Goal: Task Accomplishment & Management: Use online tool/utility

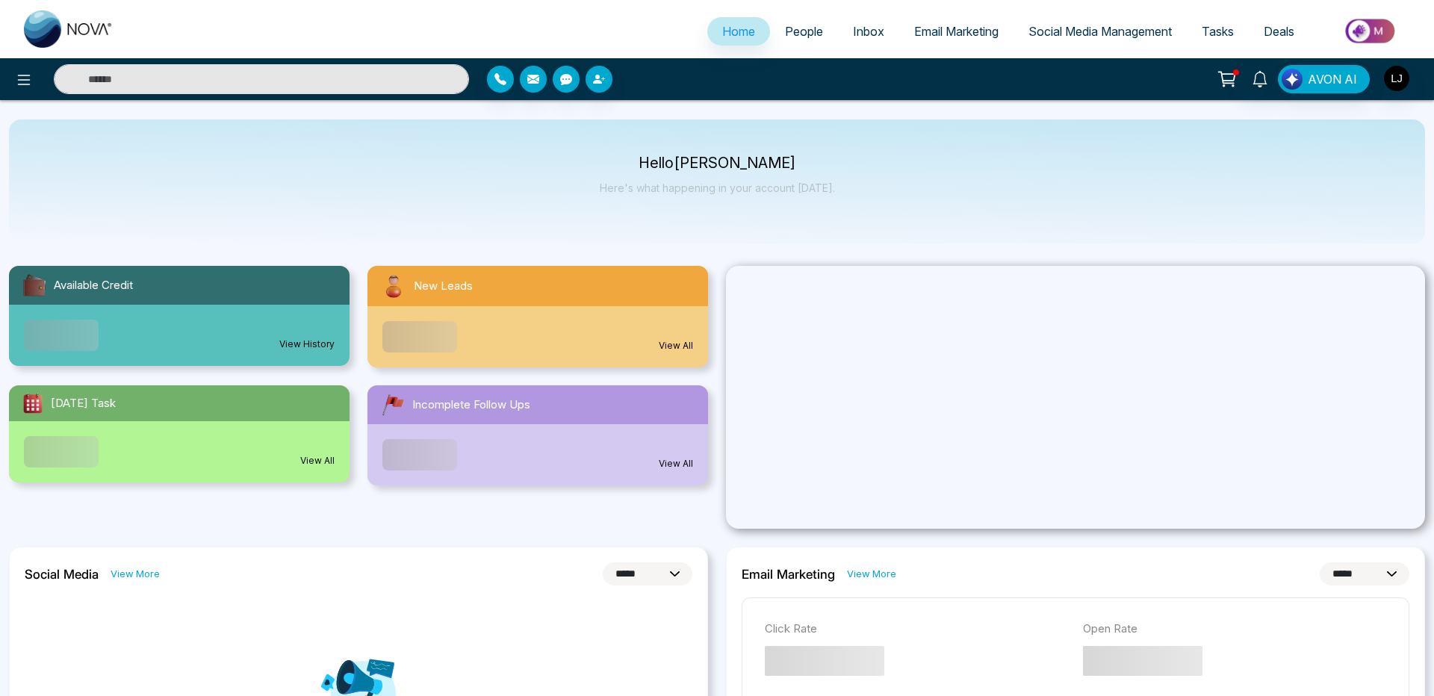
select select "*"
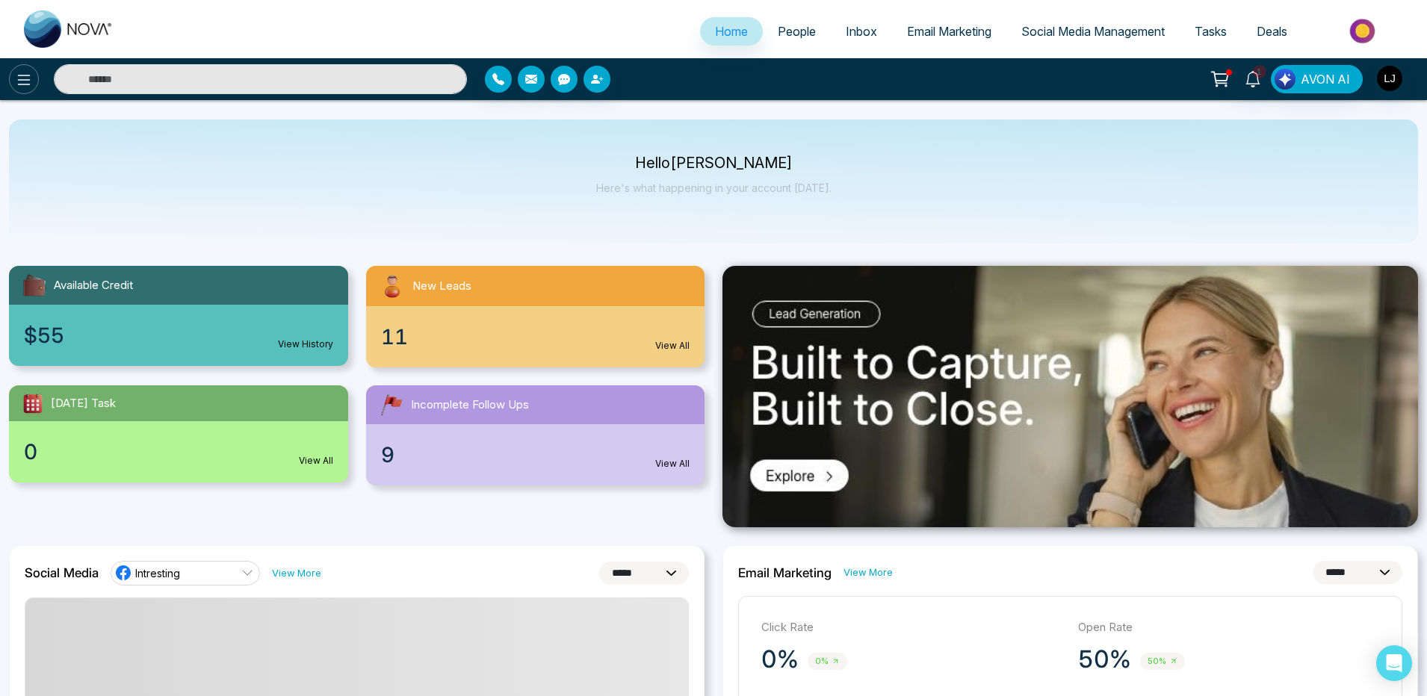
click at [26, 83] on icon at bounding box center [24, 80] width 18 height 18
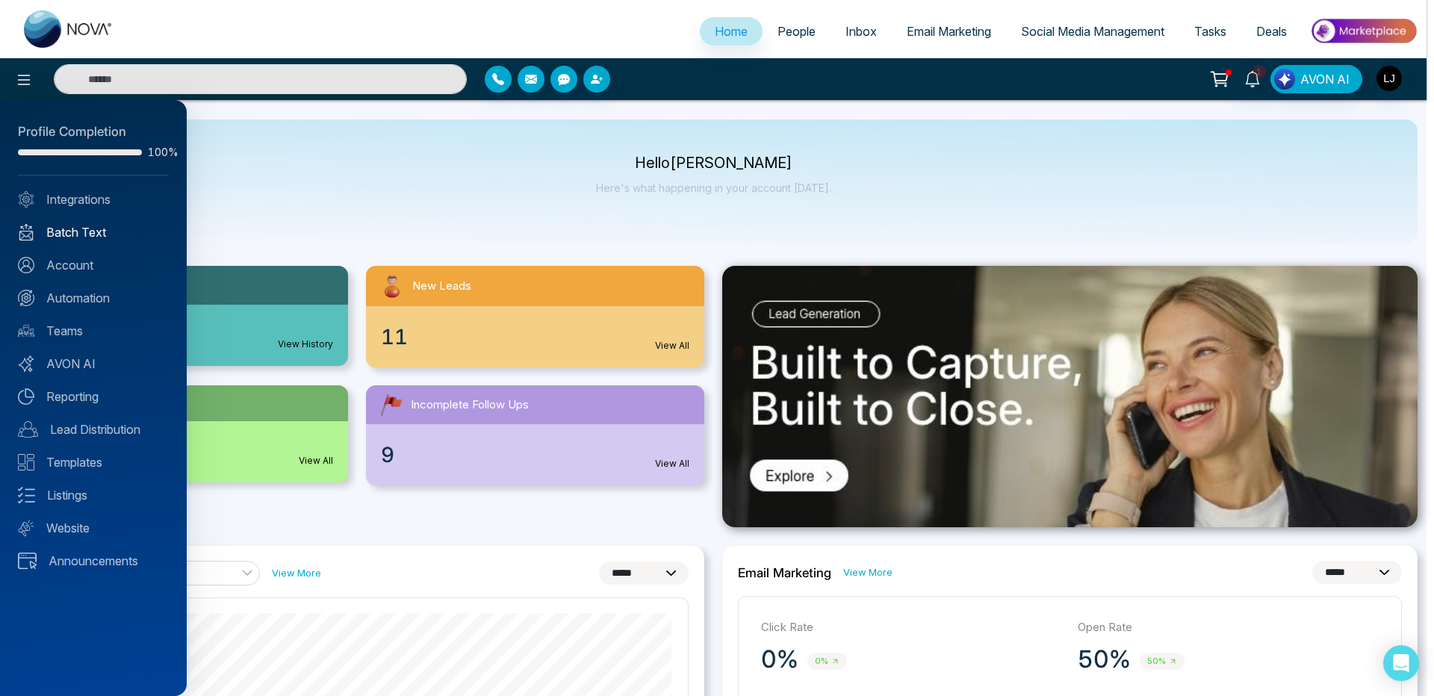
click at [70, 227] on link "Batch Text" at bounding box center [93, 232] width 151 height 18
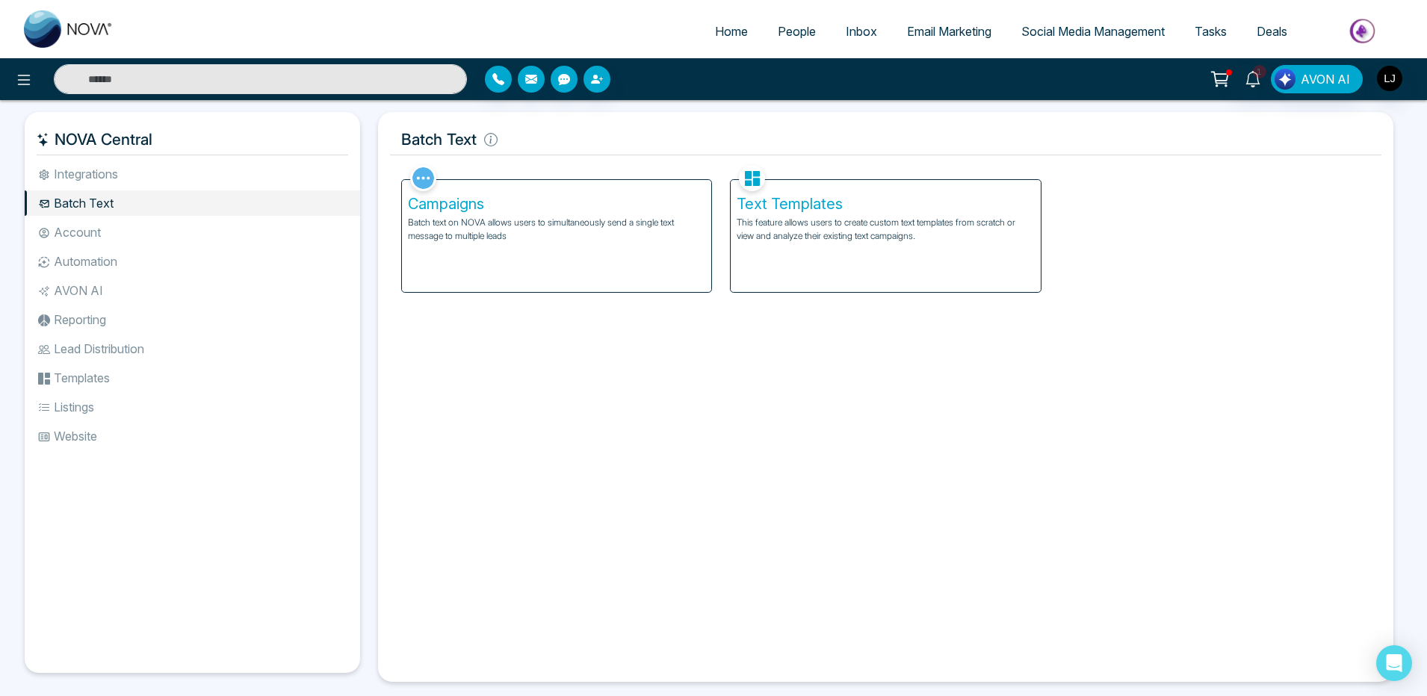
click at [867, 241] on p "This feature allows users to create custom text templates from scratch or view …" at bounding box center [885, 229] width 297 height 27
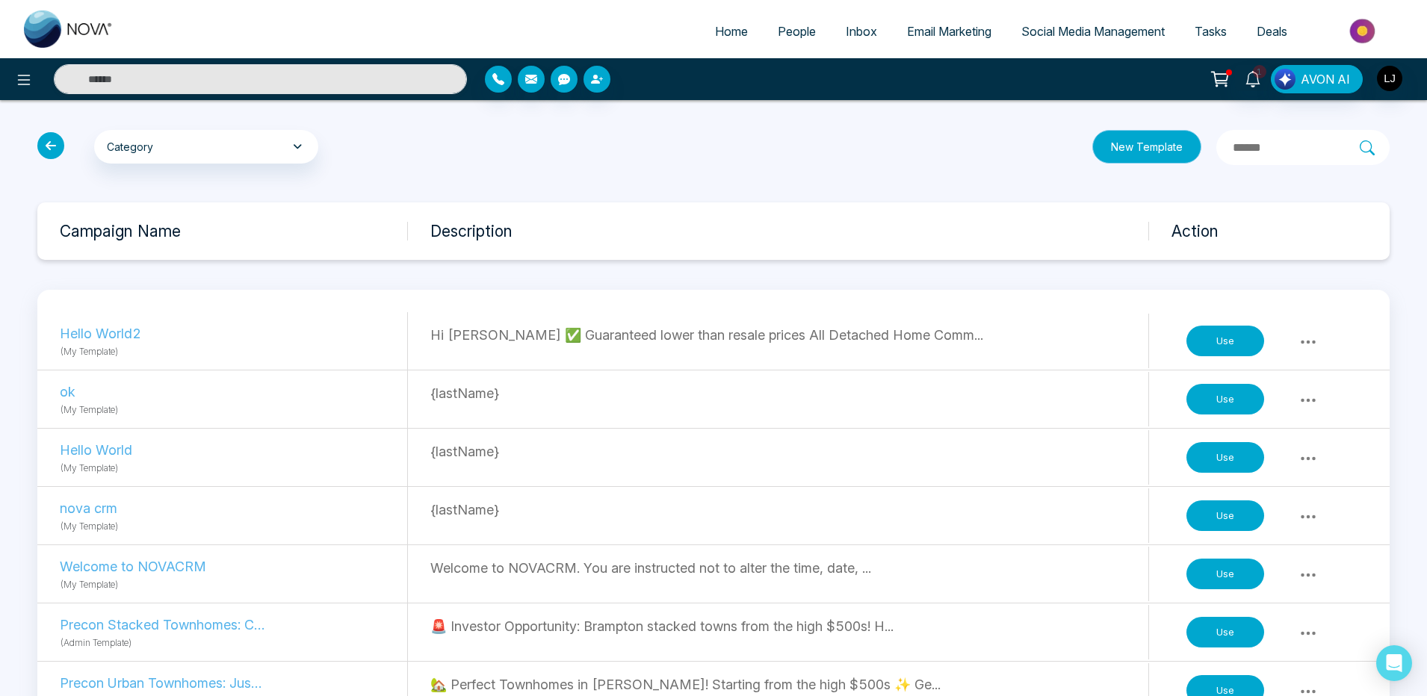
click at [1092, 143] on button "New Template" at bounding box center [1146, 147] width 109 height 34
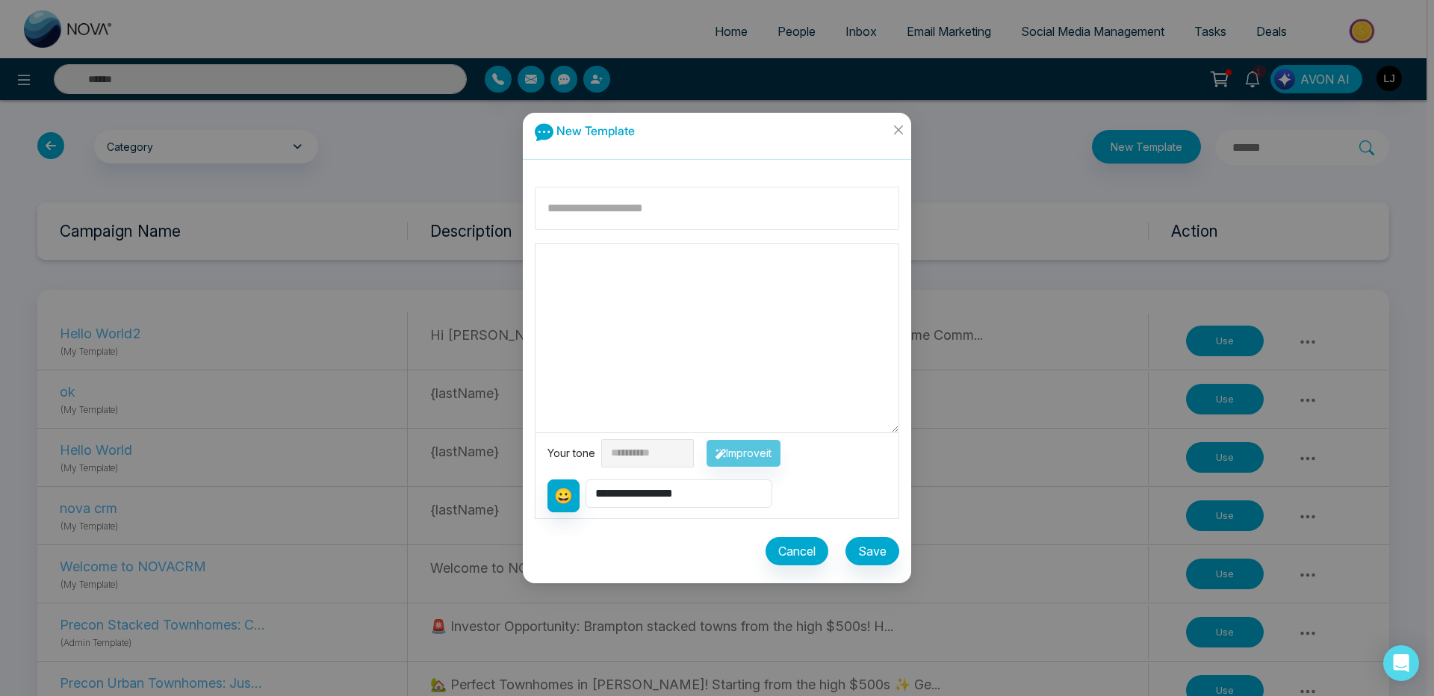
click at [577, 216] on input at bounding box center [717, 208] width 365 height 43
type input "**********"
click at [633, 341] on textarea at bounding box center [717, 338] width 363 height 188
type textarea "**********"
click at [870, 545] on button "Save" at bounding box center [873, 551] width 54 height 28
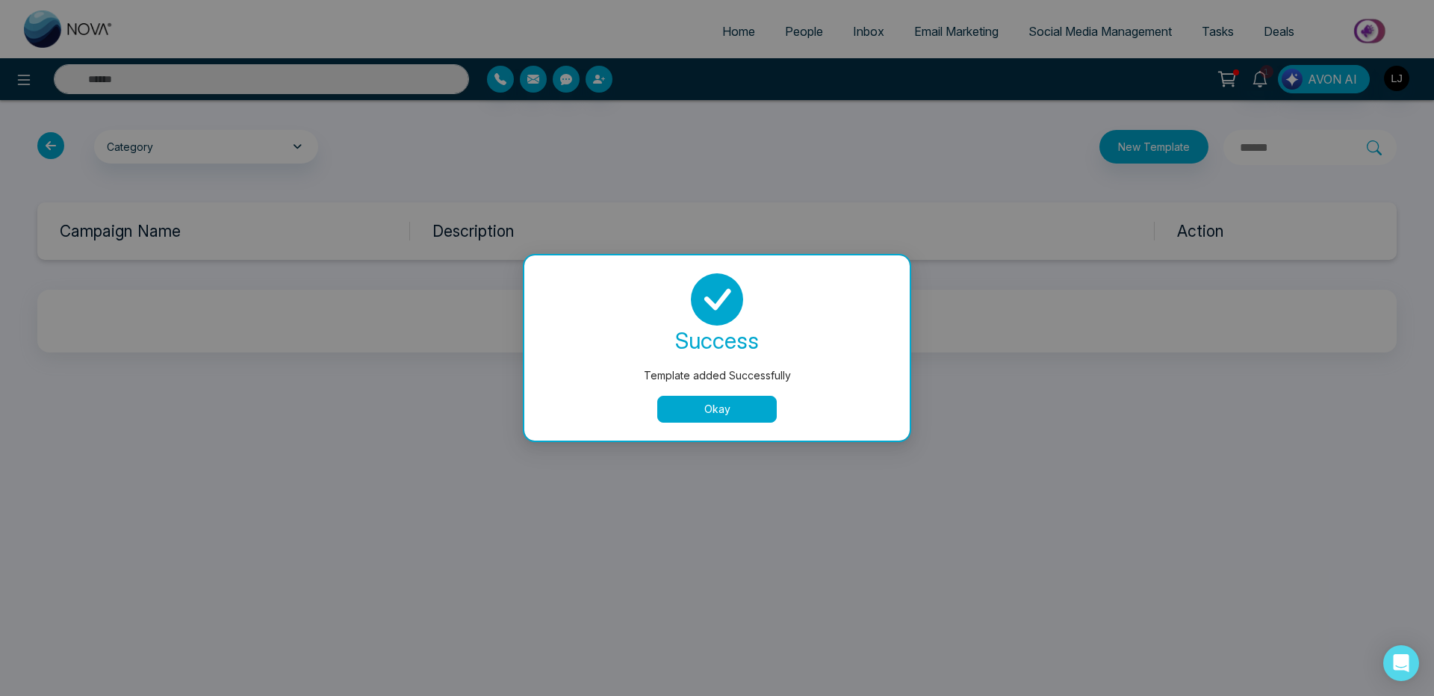
click at [766, 405] on button "Okay" at bounding box center [717, 409] width 120 height 27
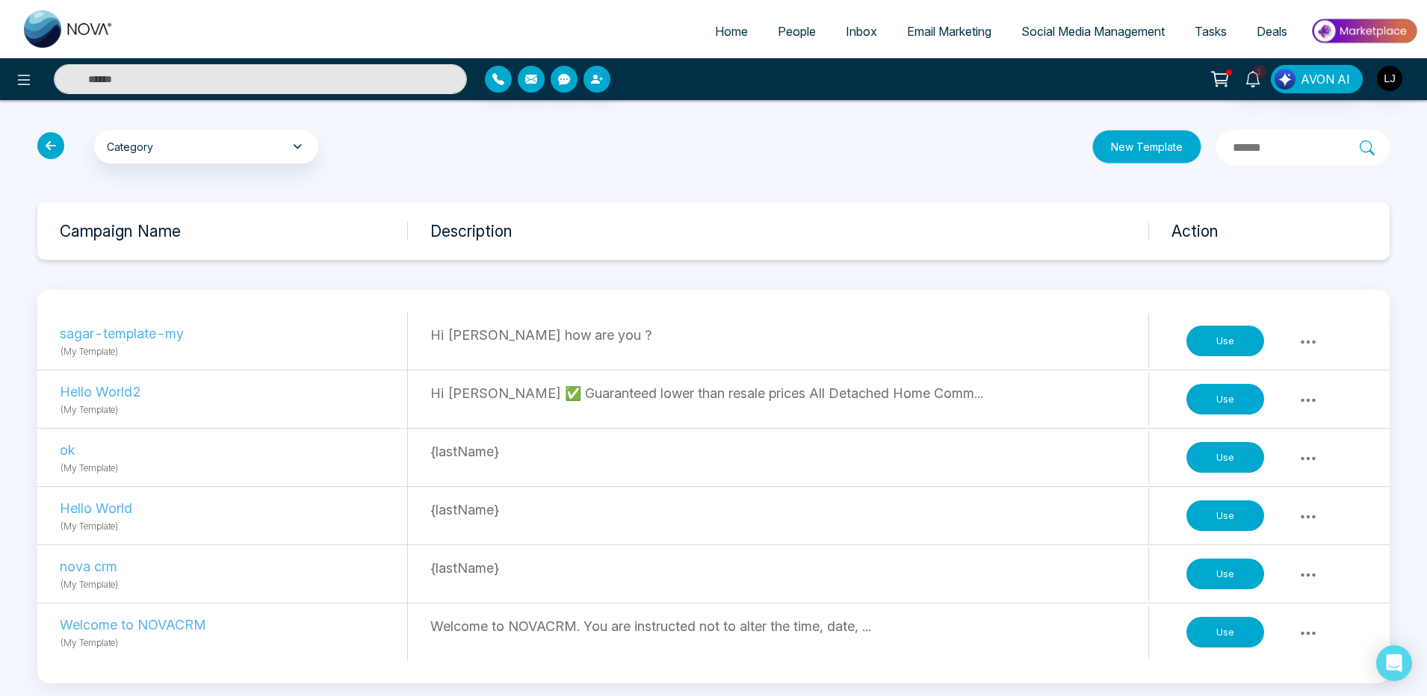
click at [1092, 162] on button "New Template" at bounding box center [1146, 147] width 109 height 34
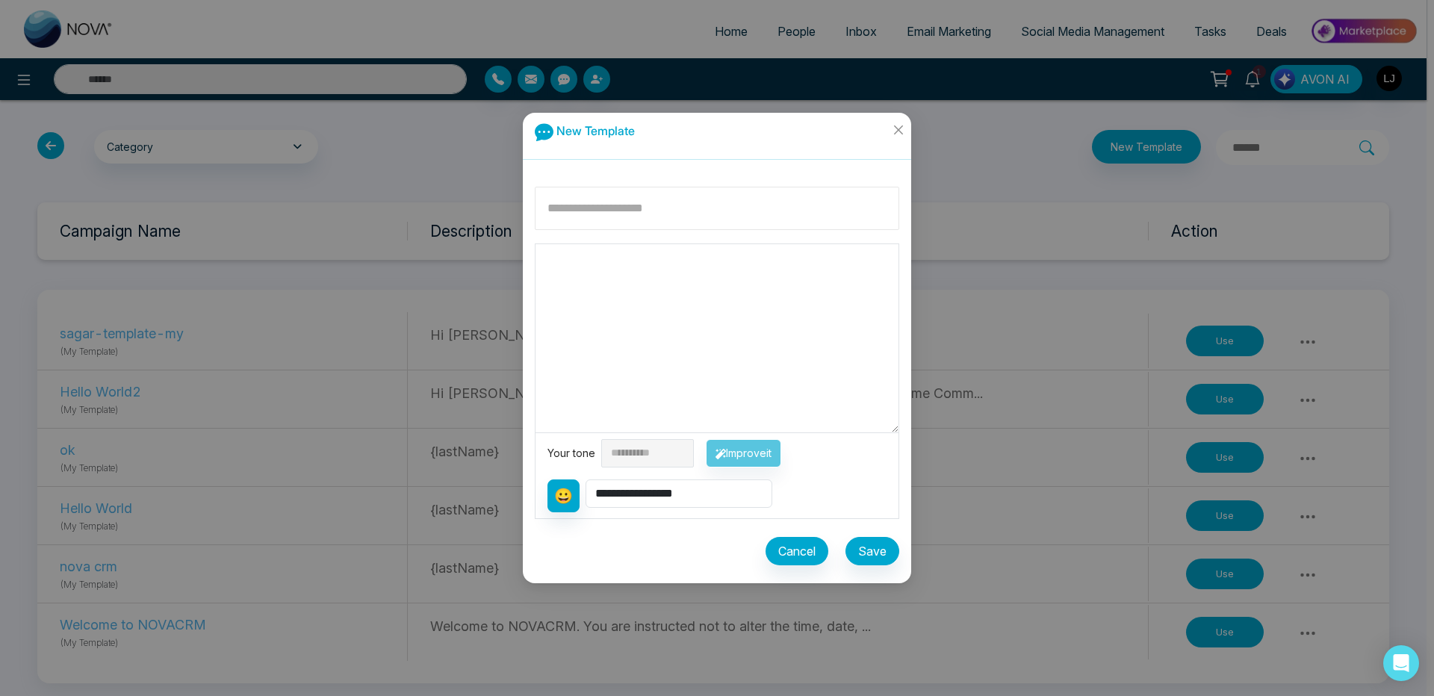
click at [614, 211] on input at bounding box center [717, 208] width 365 height 43
type input "**********"
click at [660, 273] on textarea at bounding box center [717, 338] width 363 height 188
click at [746, 457] on div "**********" at bounding box center [717, 453] width 339 height 28
click at [685, 341] on textarea at bounding box center [717, 338] width 363 height 188
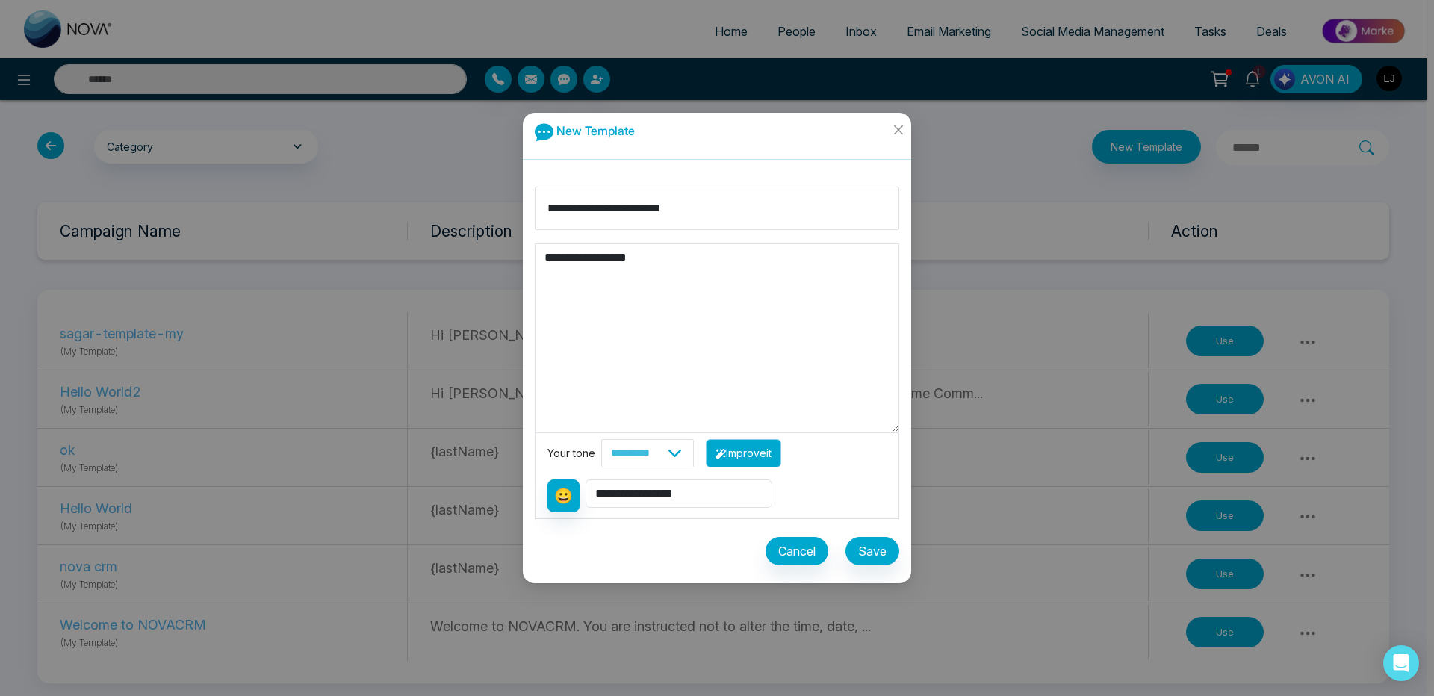
click at [774, 457] on button "Improve it" at bounding box center [743, 453] width 75 height 28
type textarea "**********"
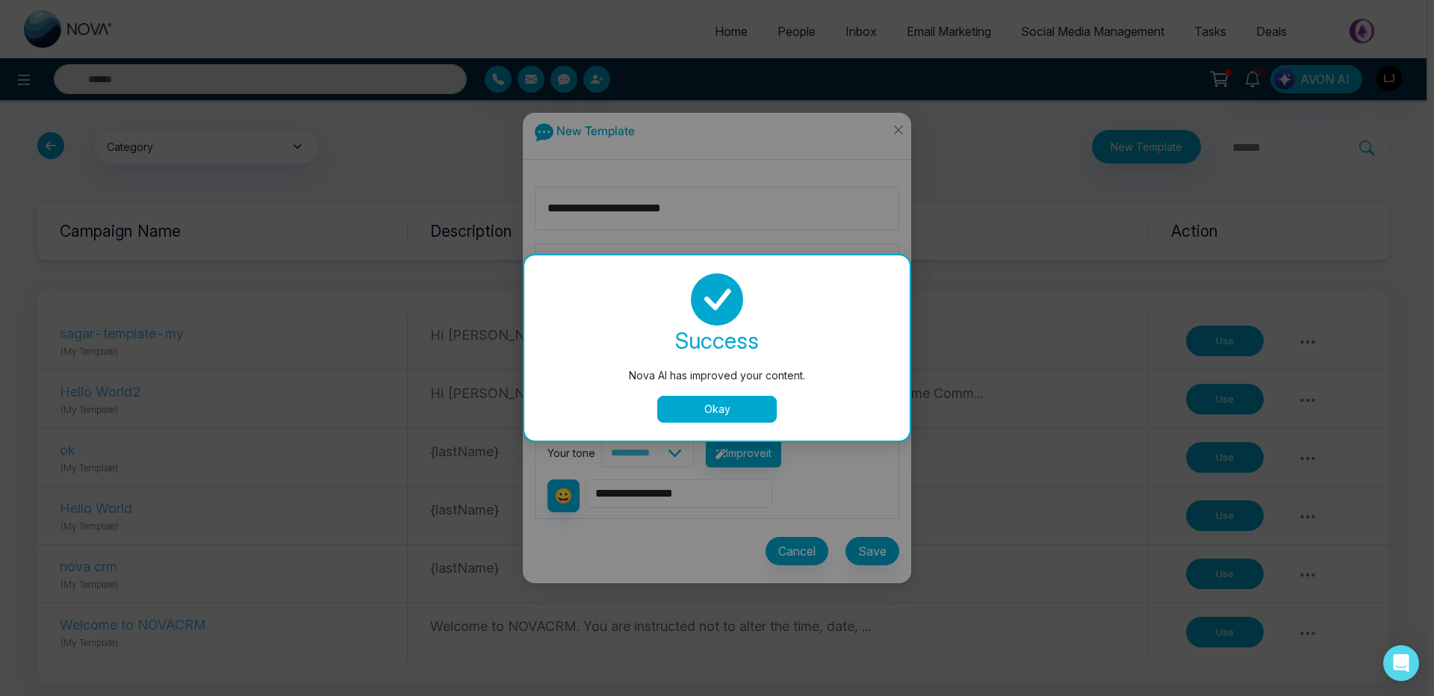
click at [708, 403] on button "Okay" at bounding box center [717, 409] width 120 height 27
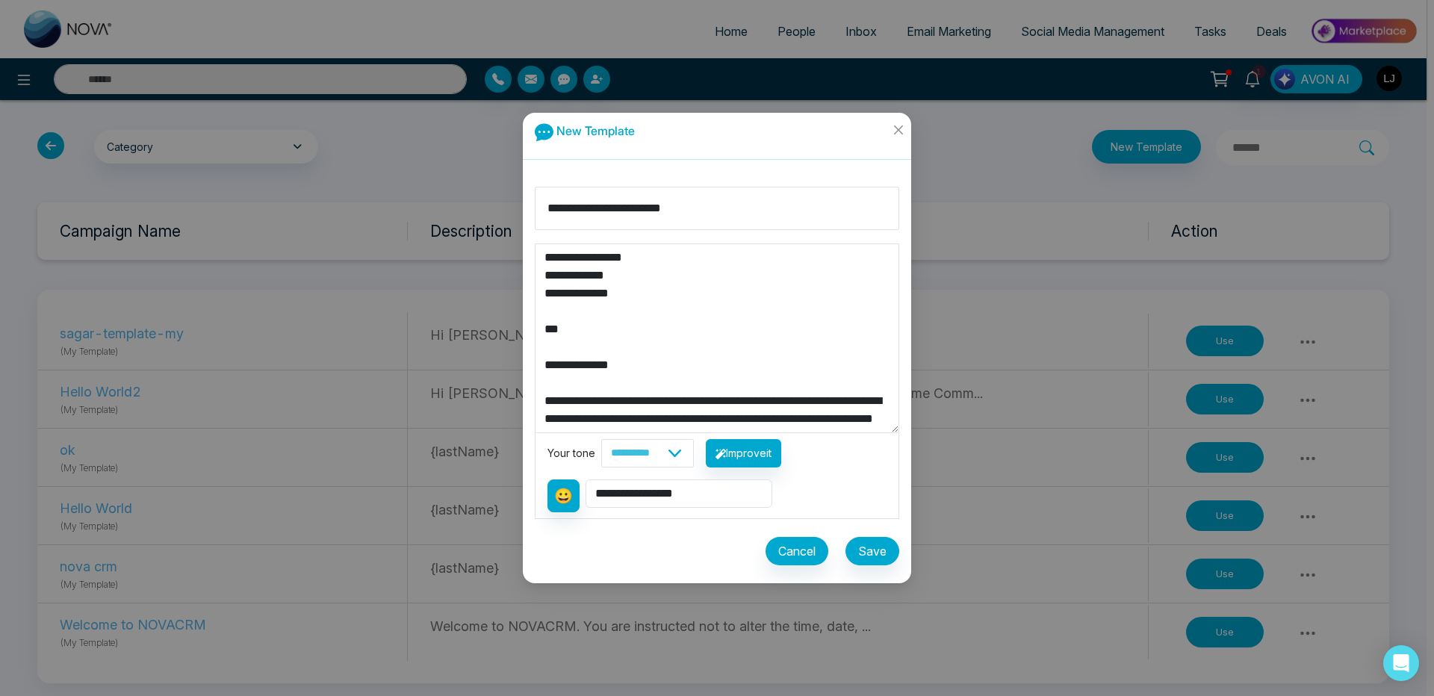
click at [629, 286] on textarea "**********" at bounding box center [717, 338] width 363 height 188
click at [885, 556] on button "Save" at bounding box center [873, 551] width 54 height 28
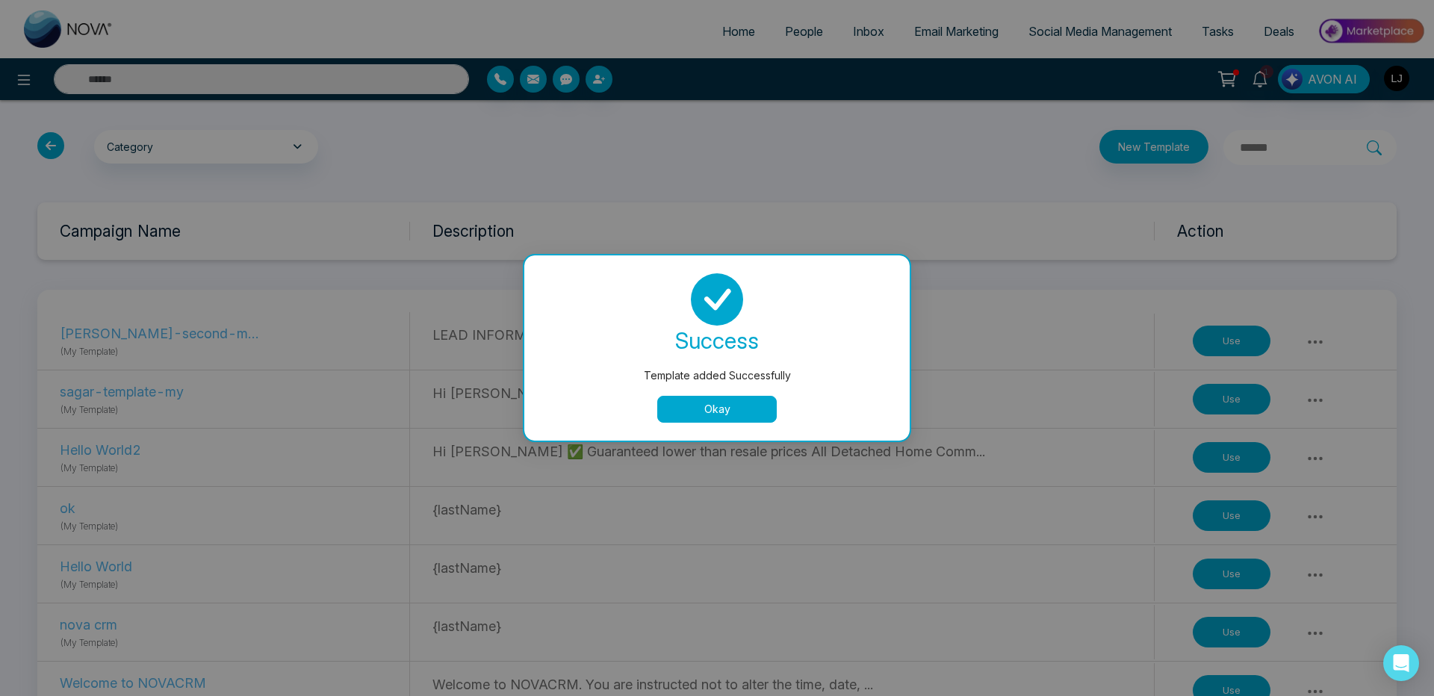
click at [698, 419] on button "Okay" at bounding box center [717, 409] width 120 height 27
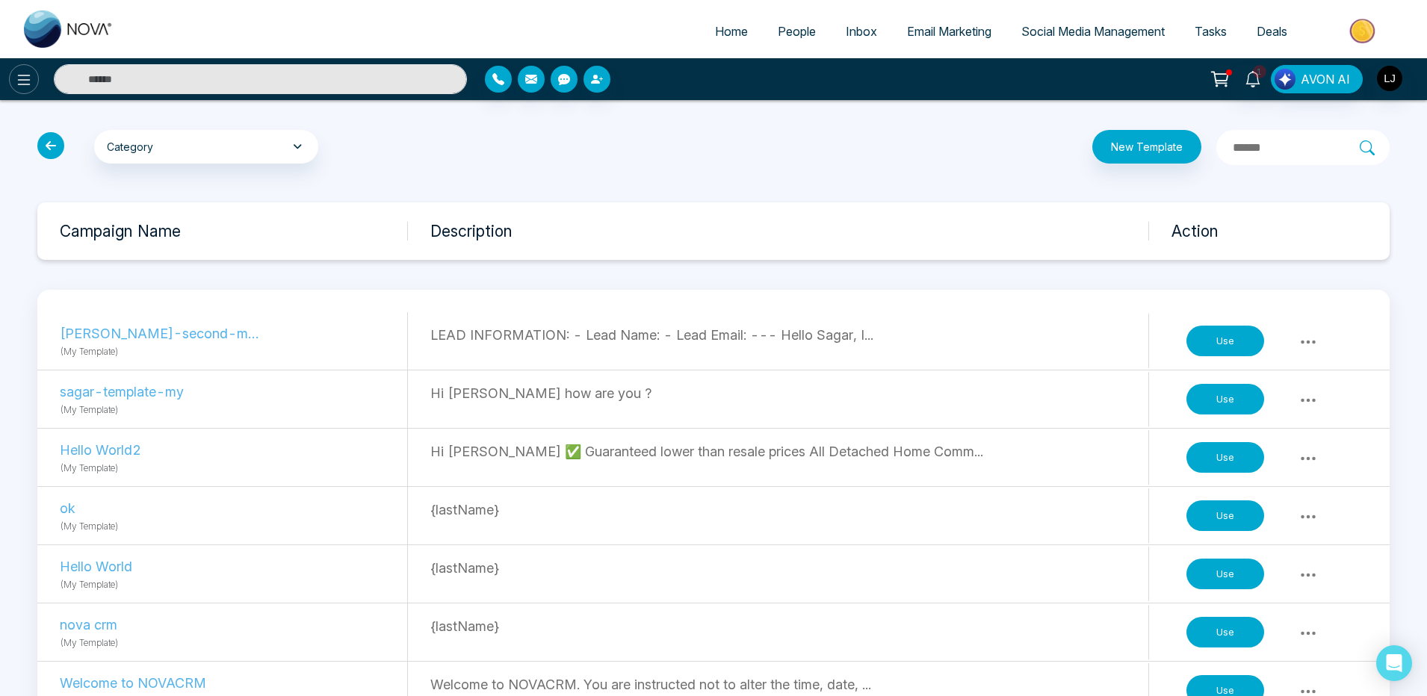
click at [26, 83] on icon at bounding box center [24, 80] width 18 height 18
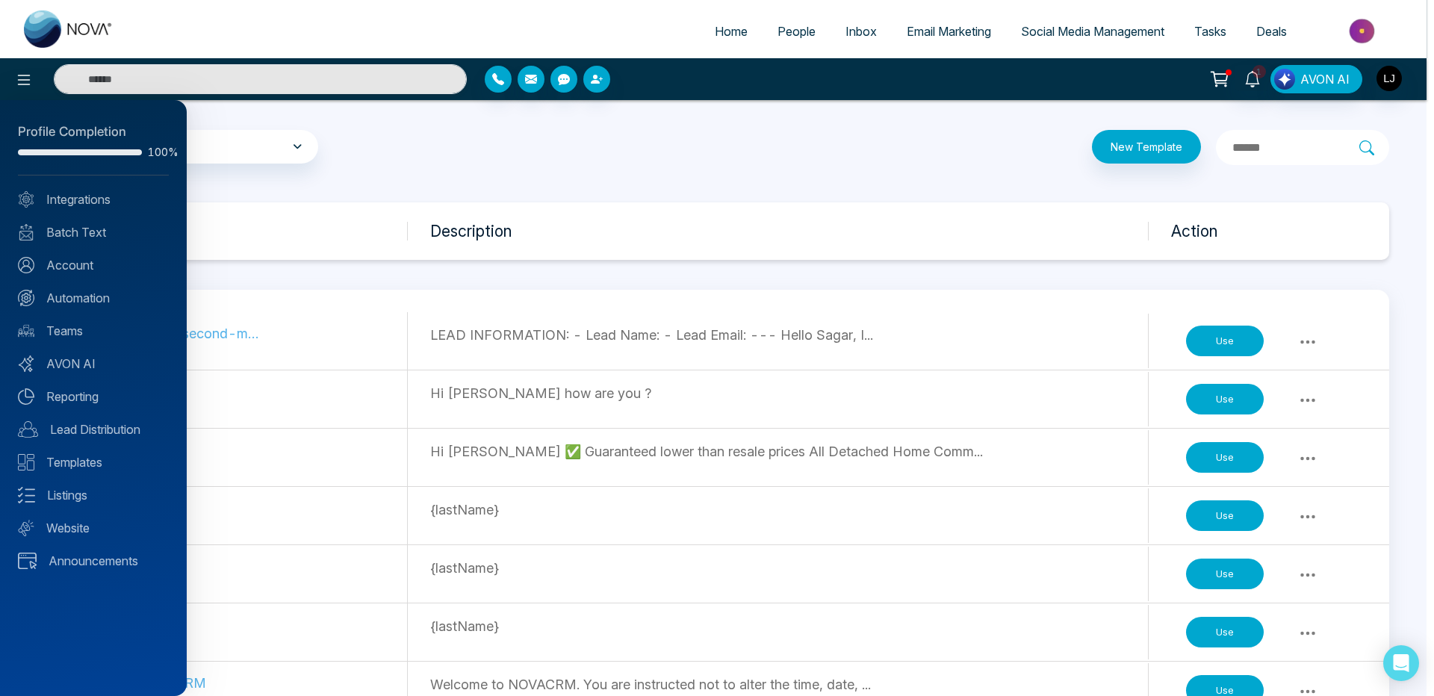
click at [79, 286] on div "Profile Completion 100% Integrations Batch Text Account Automation Teams AVON A…" at bounding box center [93, 398] width 187 height 596
click at [81, 291] on link "Automation" at bounding box center [93, 298] width 151 height 18
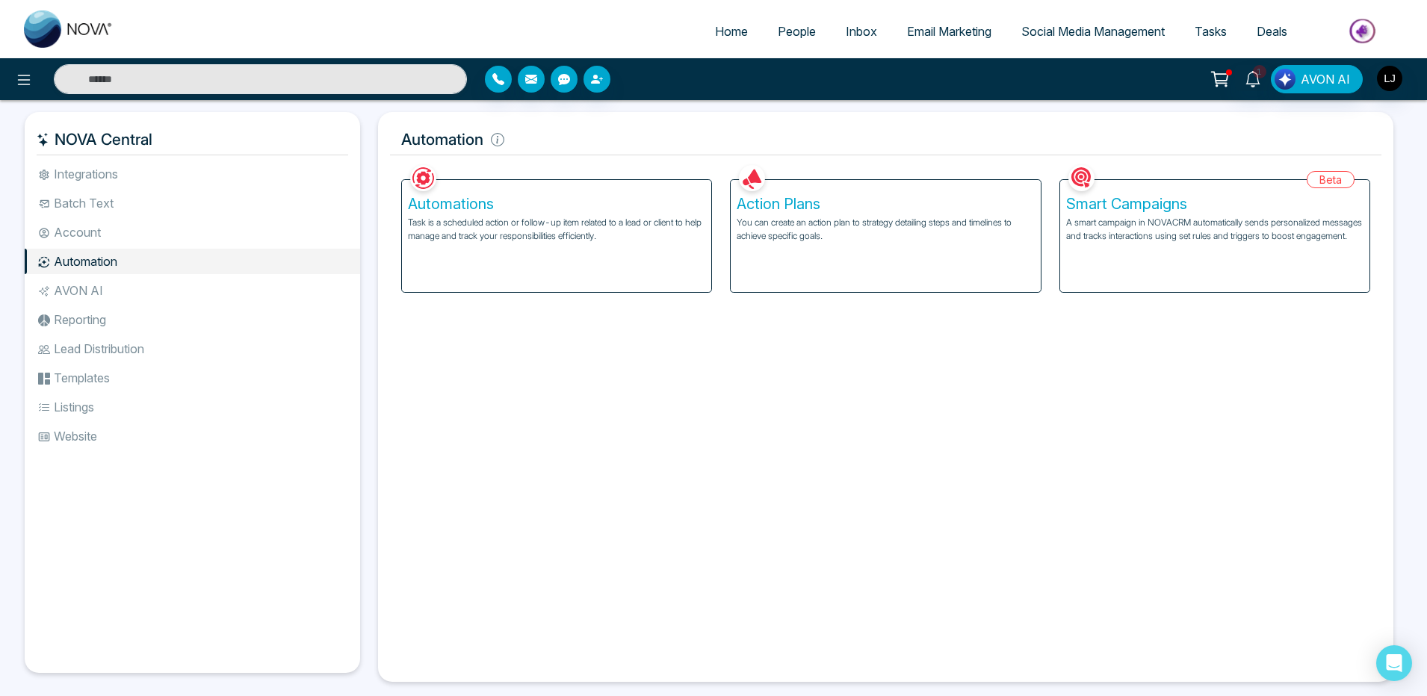
click at [789, 244] on div "Action Plans You can create an action plan to strategy detailing steps and time…" at bounding box center [885, 236] width 309 height 112
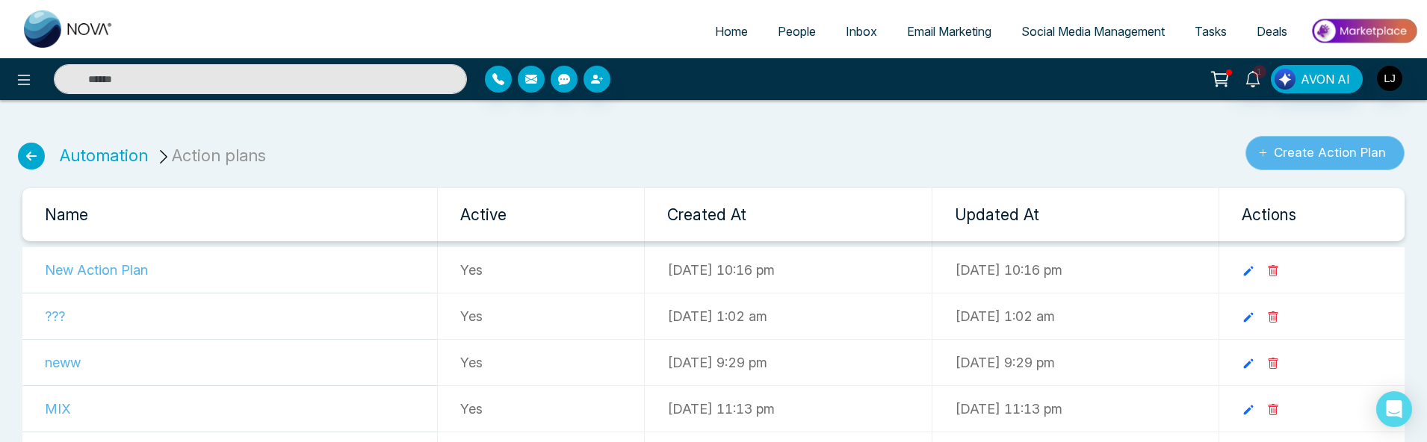
click at [1343, 144] on button "Create Action Plan" at bounding box center [1324, 153] width 159 height 34
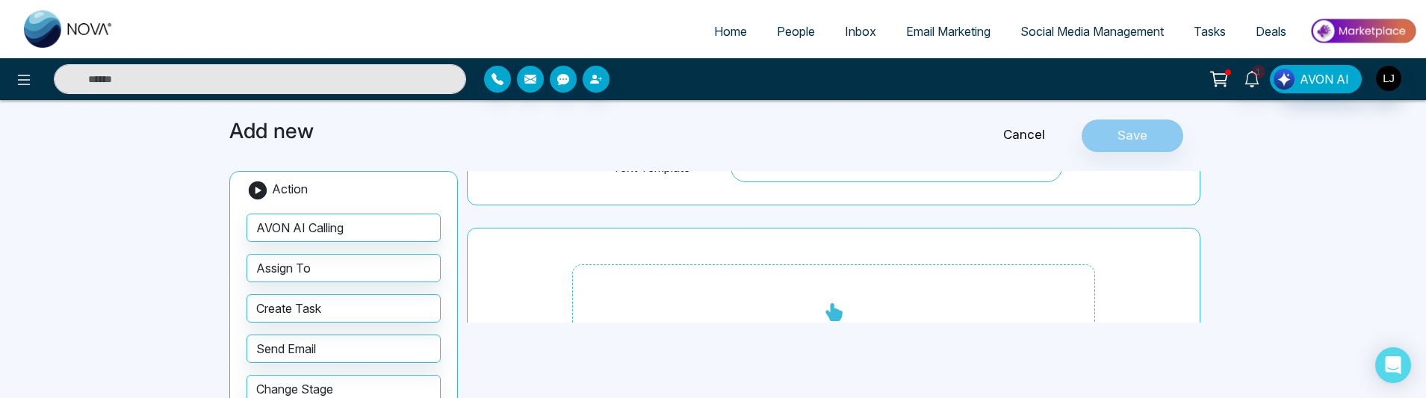
scroll to position [90, 0]
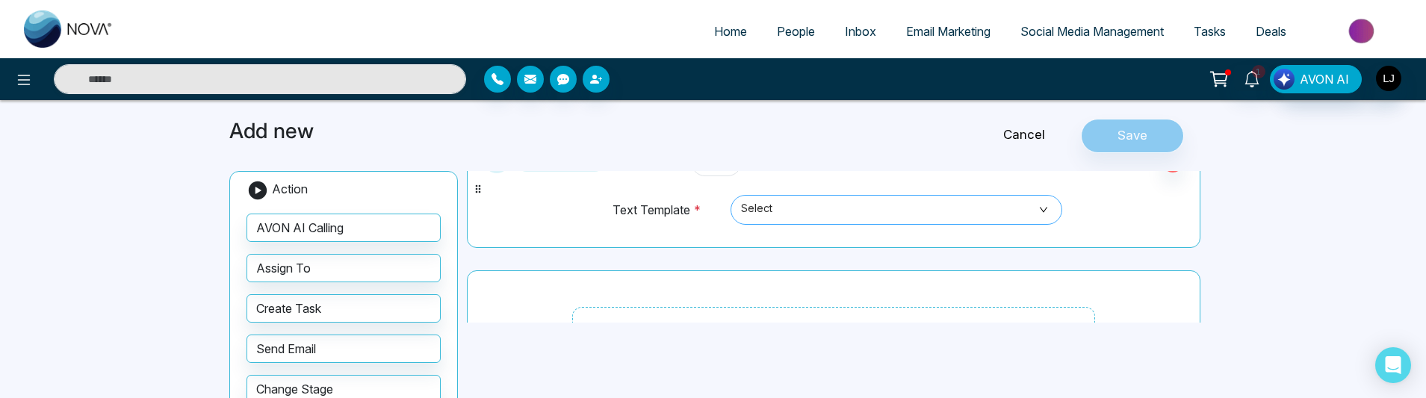
click at [779, 216] on span "Select" at bounding box center [896, 209] width 311 height 25
click at [818, 206] on span "Select" at bounding box center [896, 209] width 311 height 25
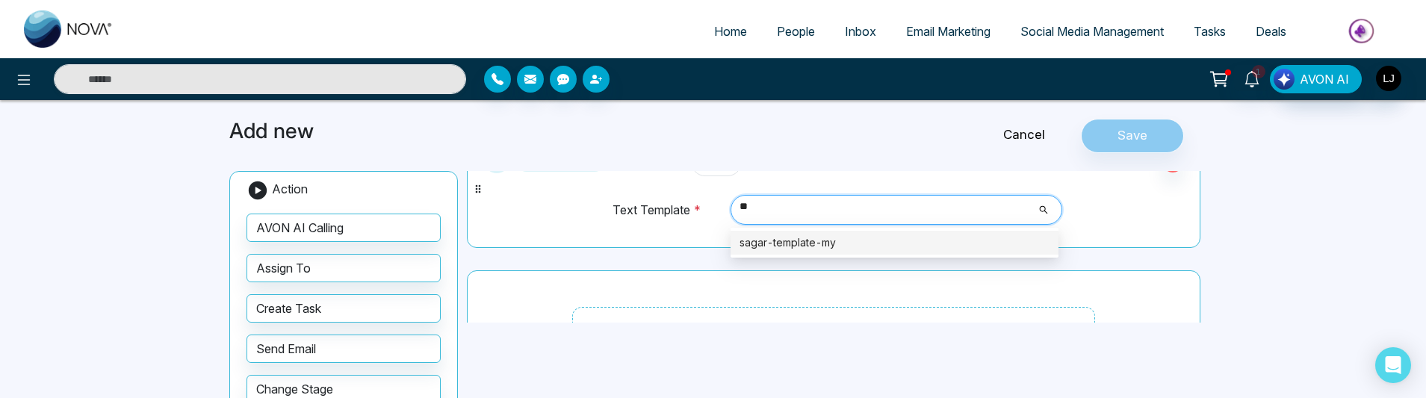
type input "*"
type input "*****"
click at [816, 244] on div "[PERSON_NAME]-second-my-template" at bounding box center [895, 243] width 310 height 16
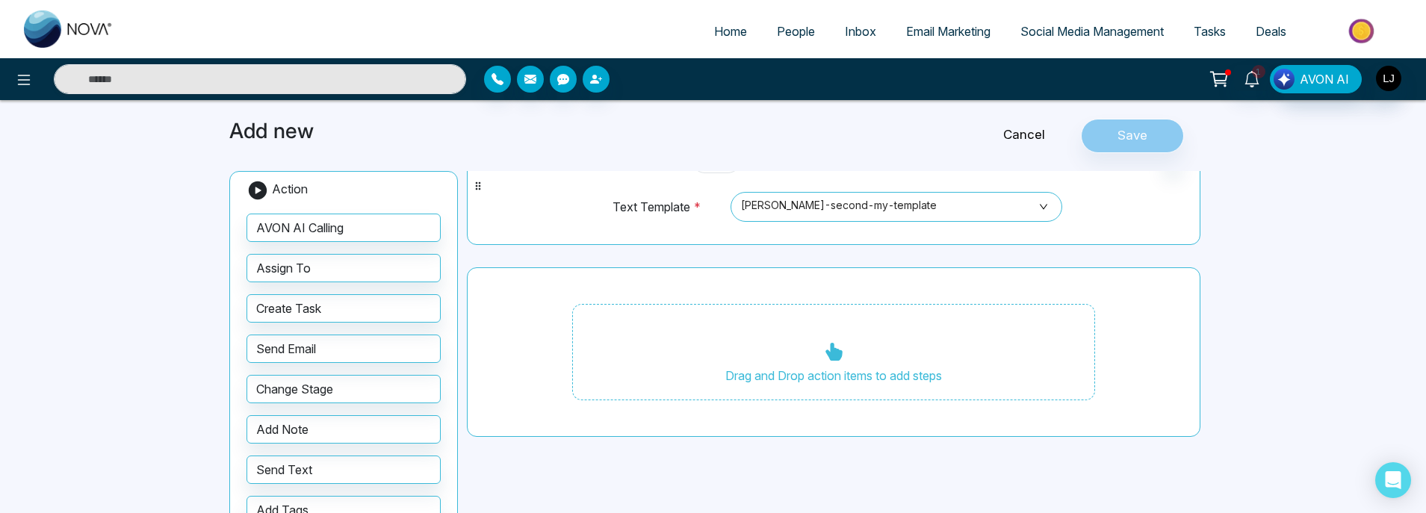
scroll to position [93, 0]
click at [878, 214] on span "[PERSON_NAME]-second-my-template" at bounding box center [896, 206] width 311 height 25
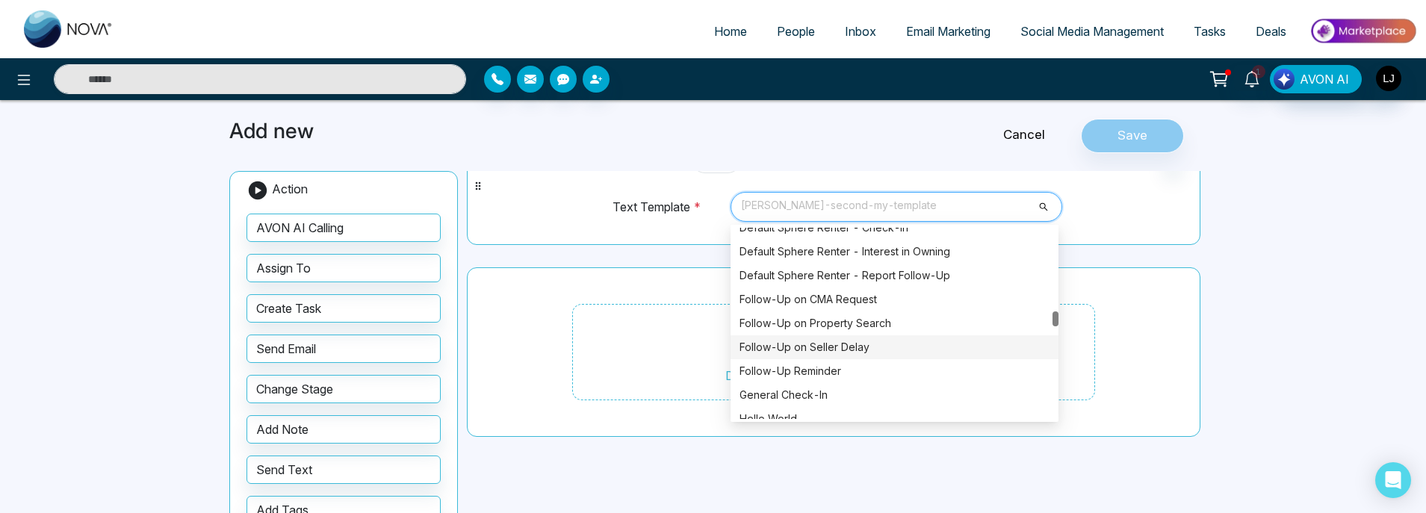
scroll to position [1464, 0]
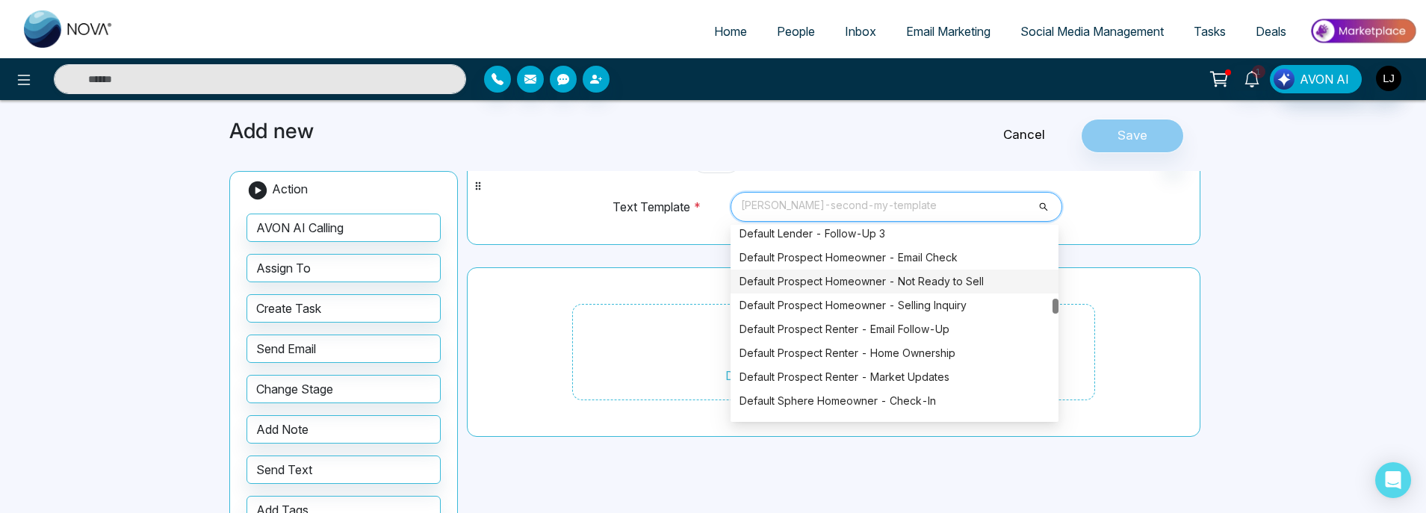
click at [560, 259] on div "1 Immediately Run * Days after the previous step Text Template * [PERSON_NAME]-…" at bounding box center [834, 278] width 734 height 319
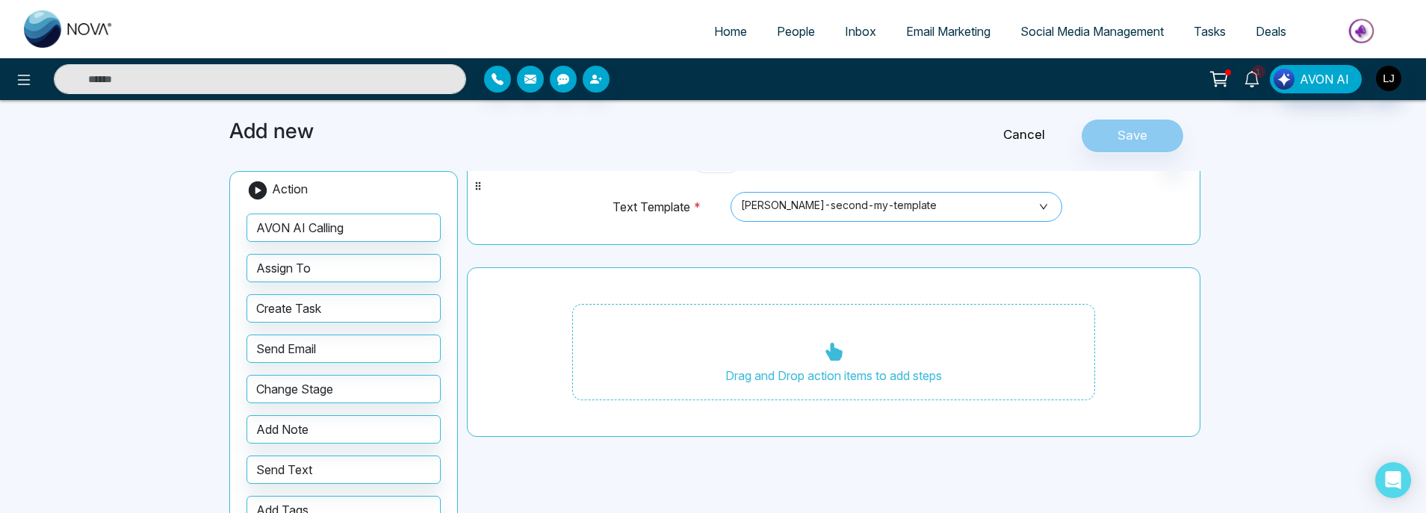
click at [881, 206] on span "[PERSON_NAME]-second-my-template" at bounding box center [896, 206] width 311 height 25
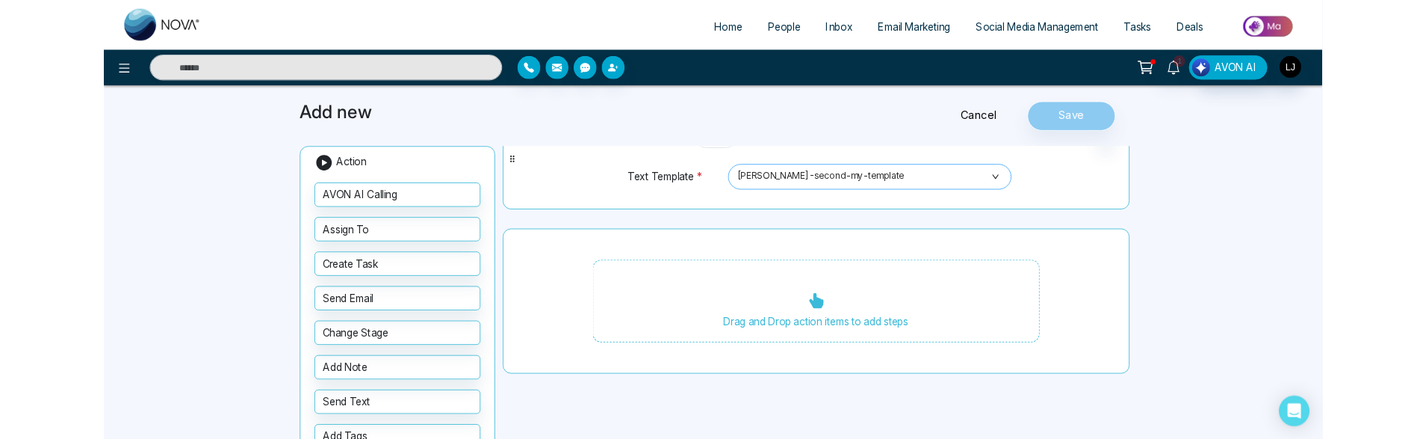
scroll to position [1912, 0]
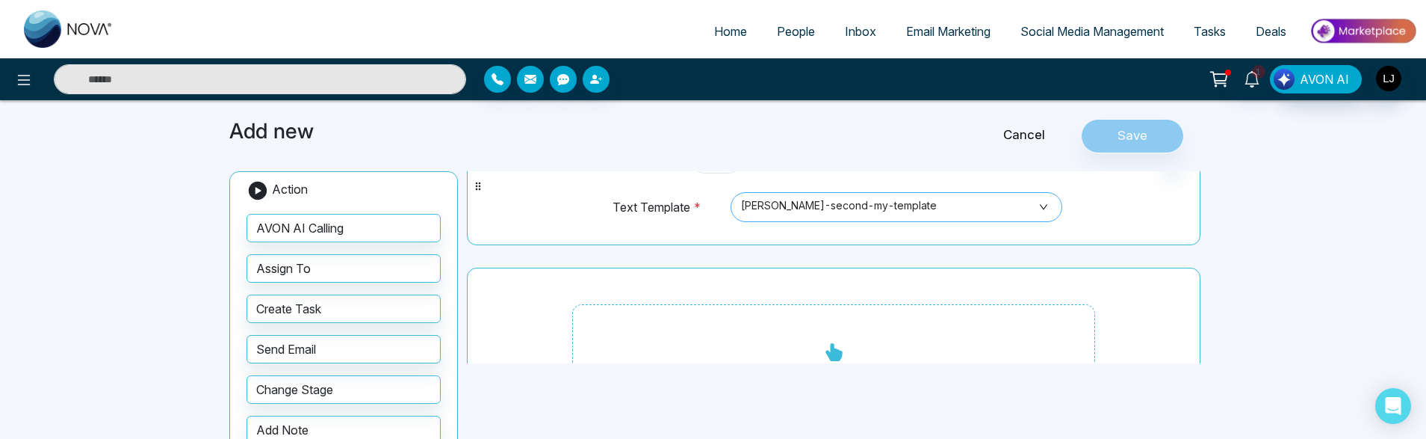
click at [913, 209] on span "[PERSON_NAME]-second-my-template" at bounding box center [896, 206] width 311 height 25
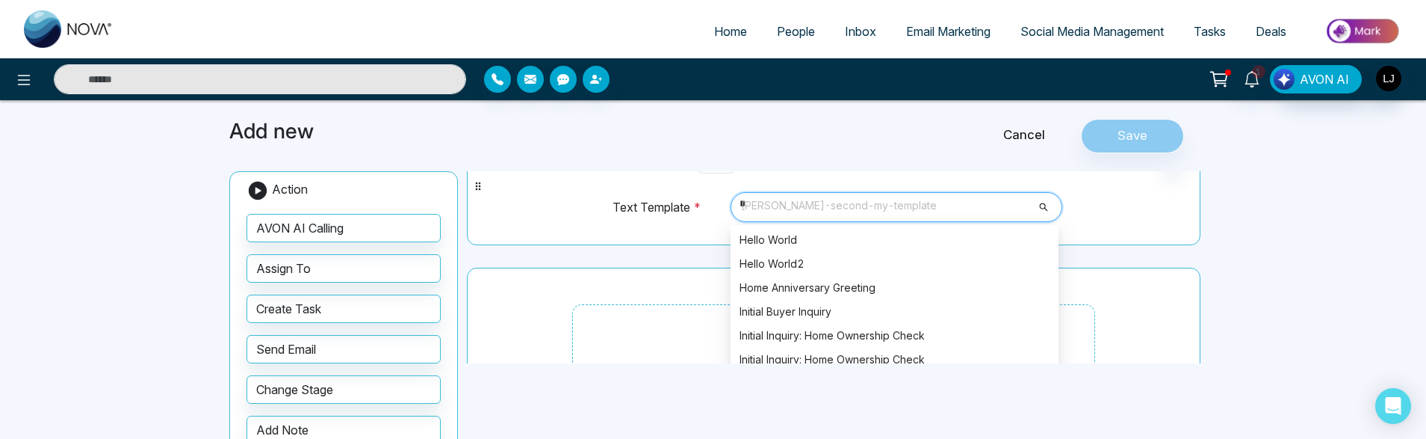
scroll to position [1004, 0]
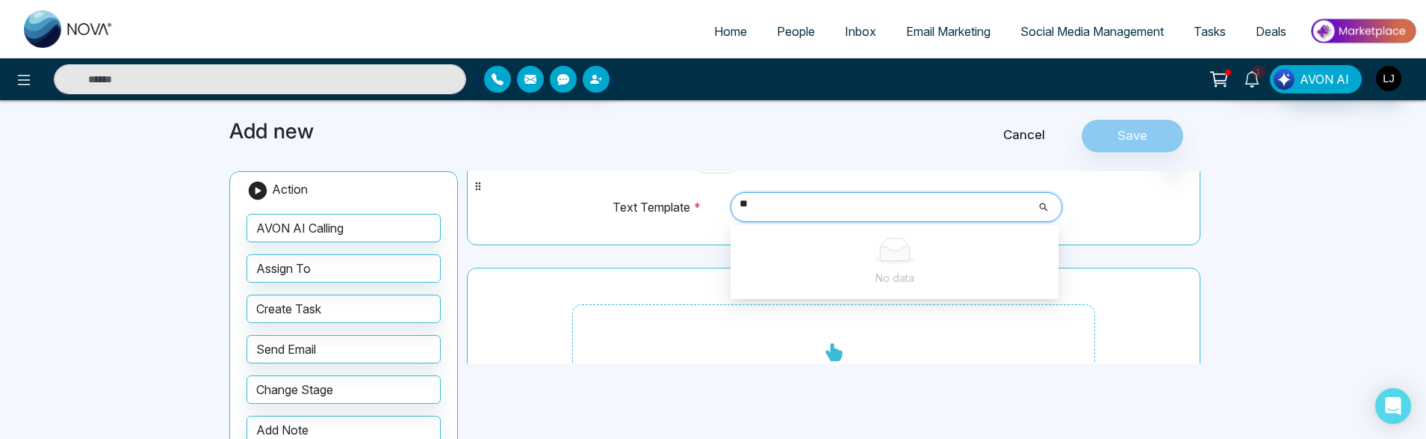
type input "*"
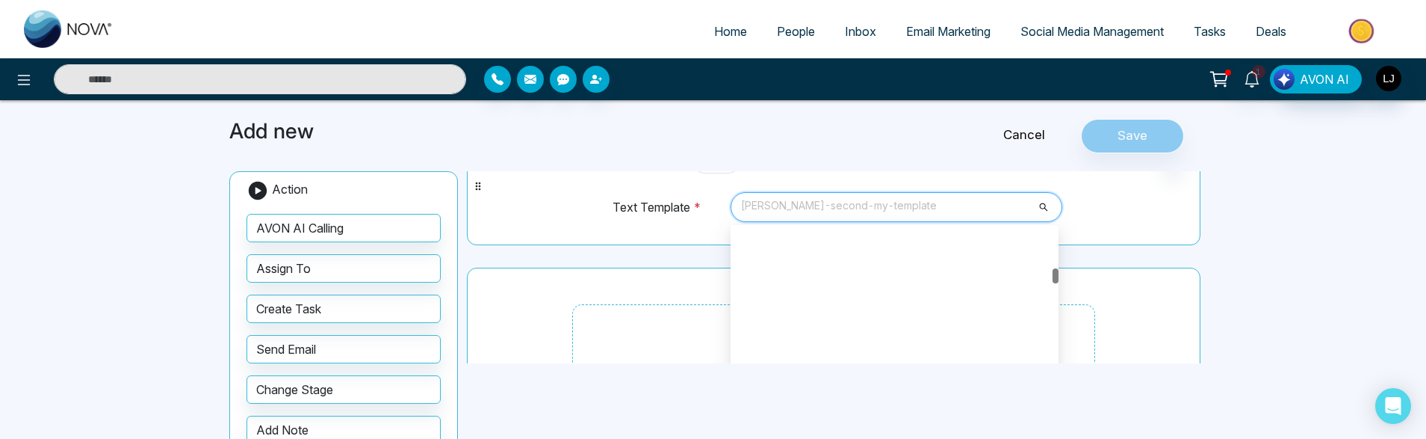
scroll to position [1912, 0]
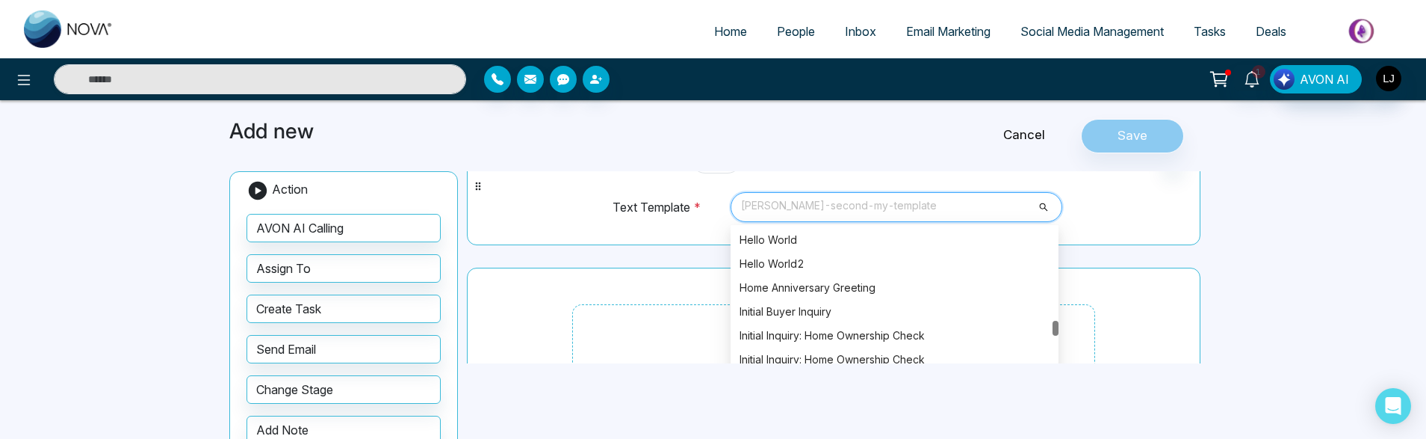
click at [569, 206] on div "1 Immediately Run * Days after the previous step Text Template * [PERSON_NAME]-…" at bounding box center [833, 182] width 717 height 110
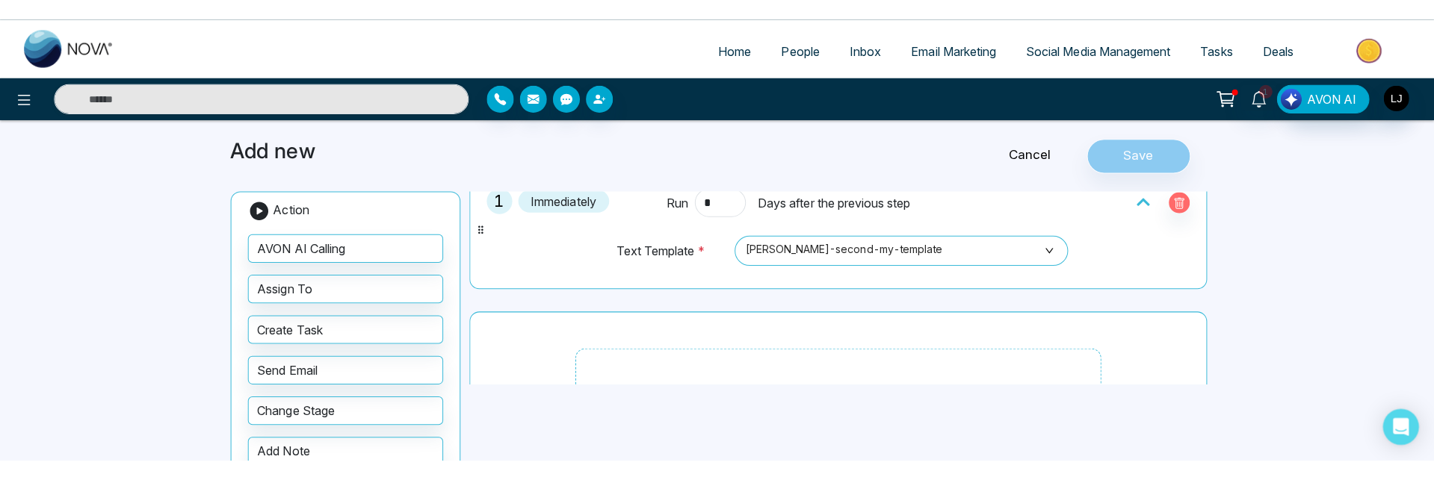
scroll to position [0, 0]
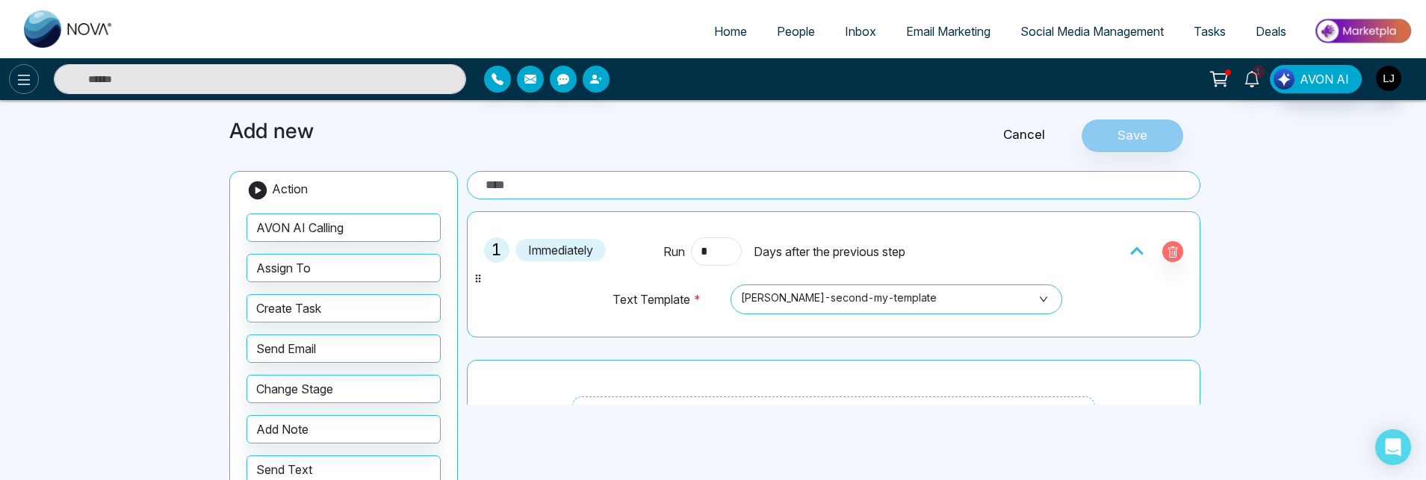
click at [19, 91] on button at bounding box center [24, 79] width 30 height 30
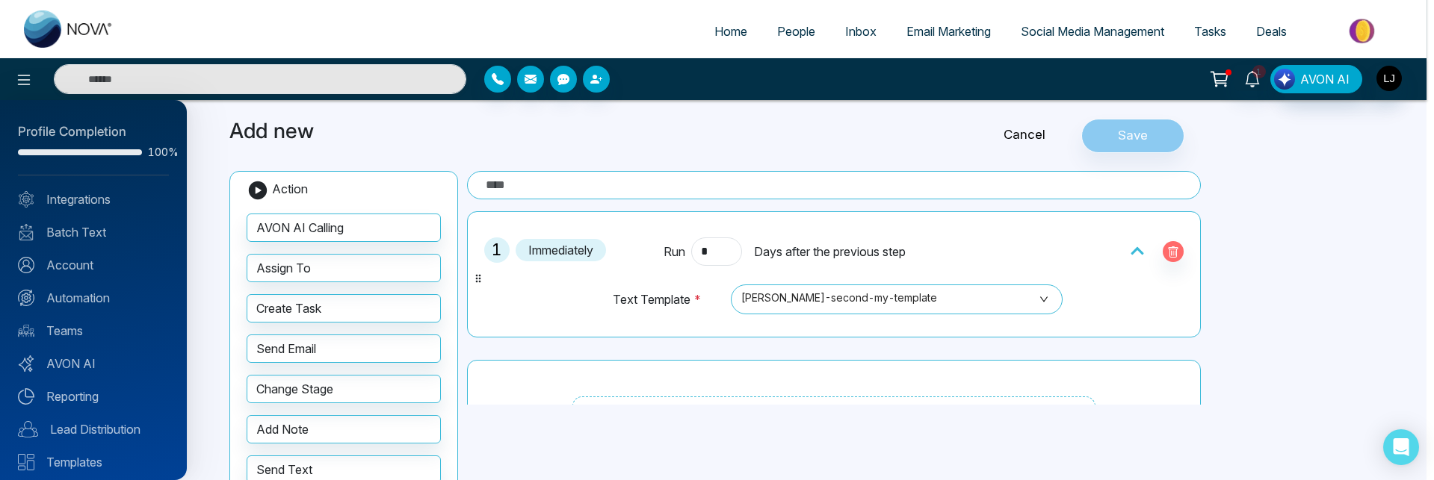
click at [78, 221] on div "Profile Completion 100% Integrations Batch Text Account Automation Teams AVON A…" at bounding box center [93, 290] width 187 height 380
click at [90, 226] on link "Batch Text" at bounding box center [93, 232] width 151 height 18
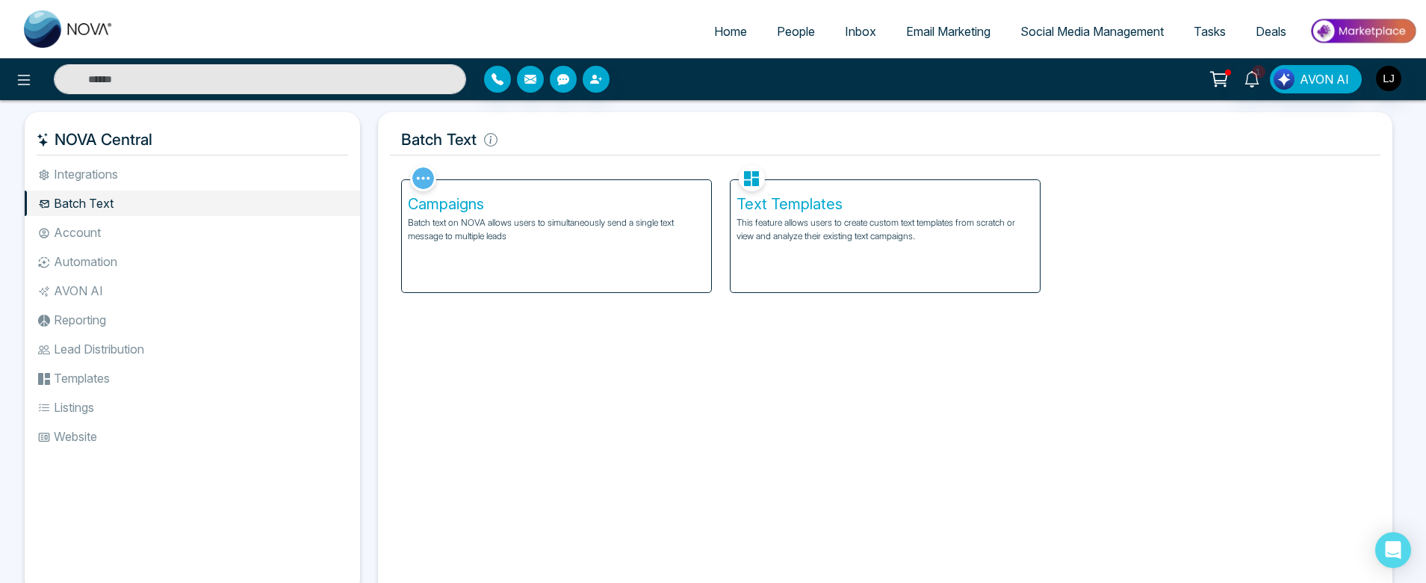
click at [788, 282] on div "Text Templates This feature allows users to create custom text templates from s…" at bounding box center [885, 236] width 309 height 112
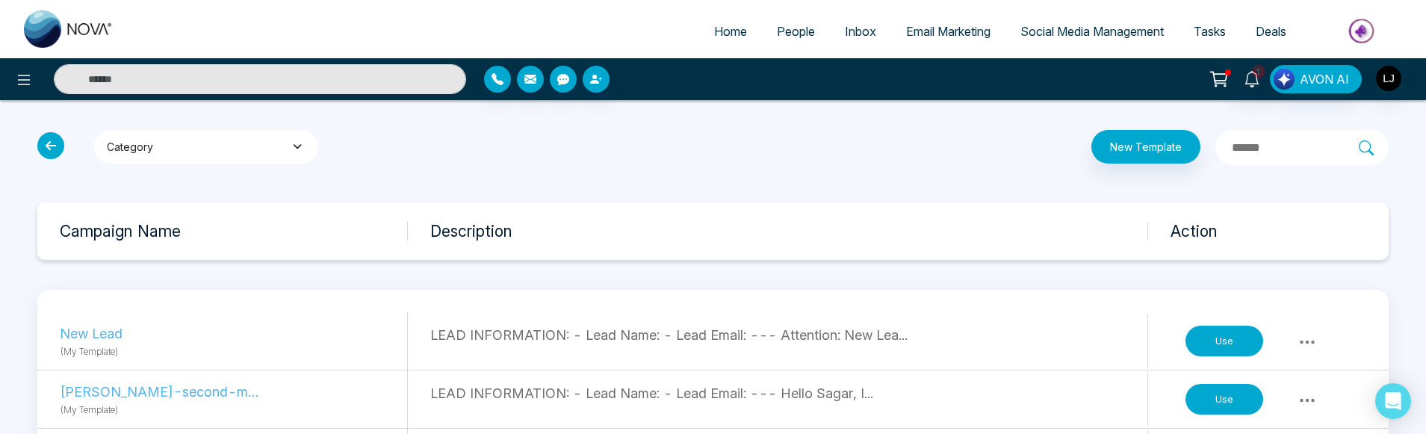
click at [179, 156] on button "Category" at bounding box center [206, 147] width 224 height 34
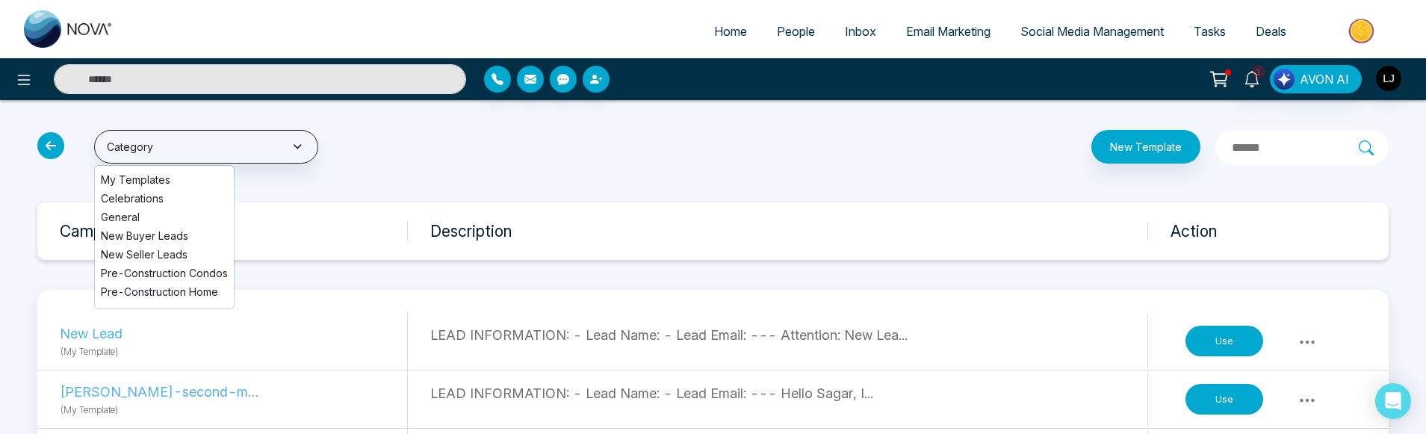
click at [146, 186] on li "My Templates" at bounding box center [164, 180] width 139 height 16
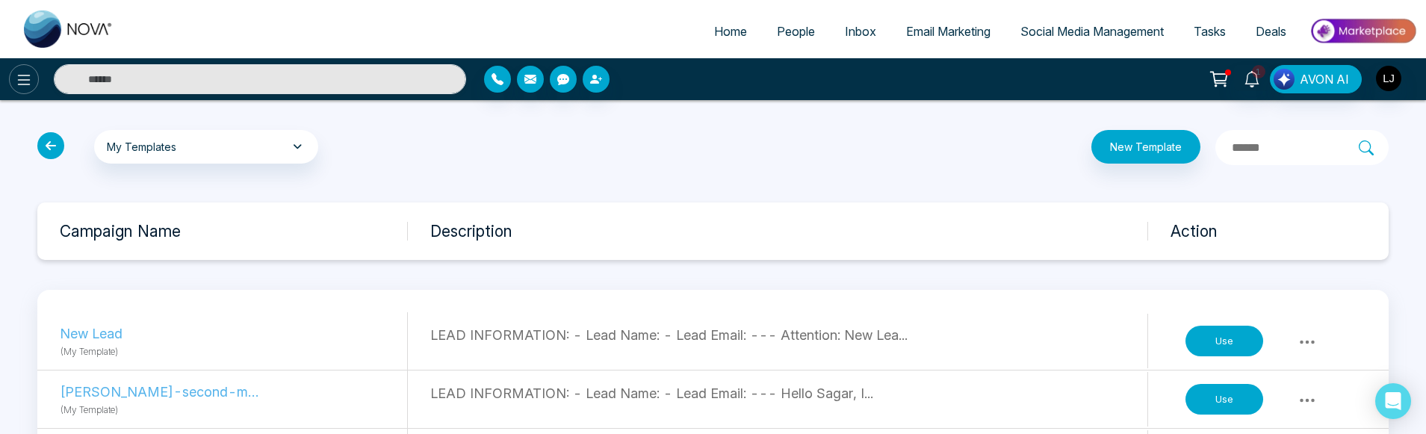
click at [31, 72] on icon at bounding box center [24, 80] width 18 height 18
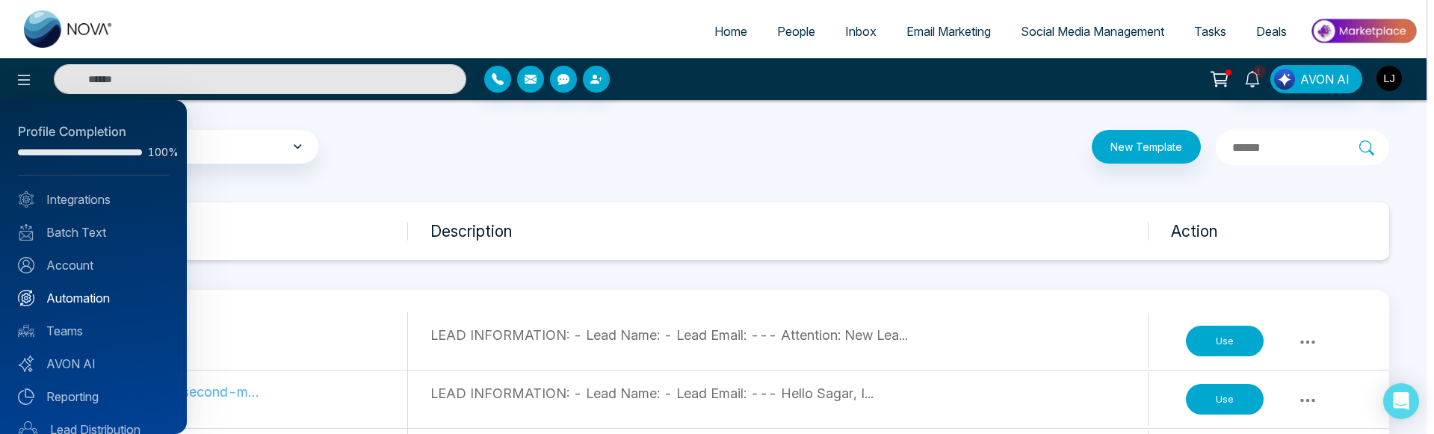
click at [87, 292] on link "Automation" at bounding box center [93, 298] width 151 height 18
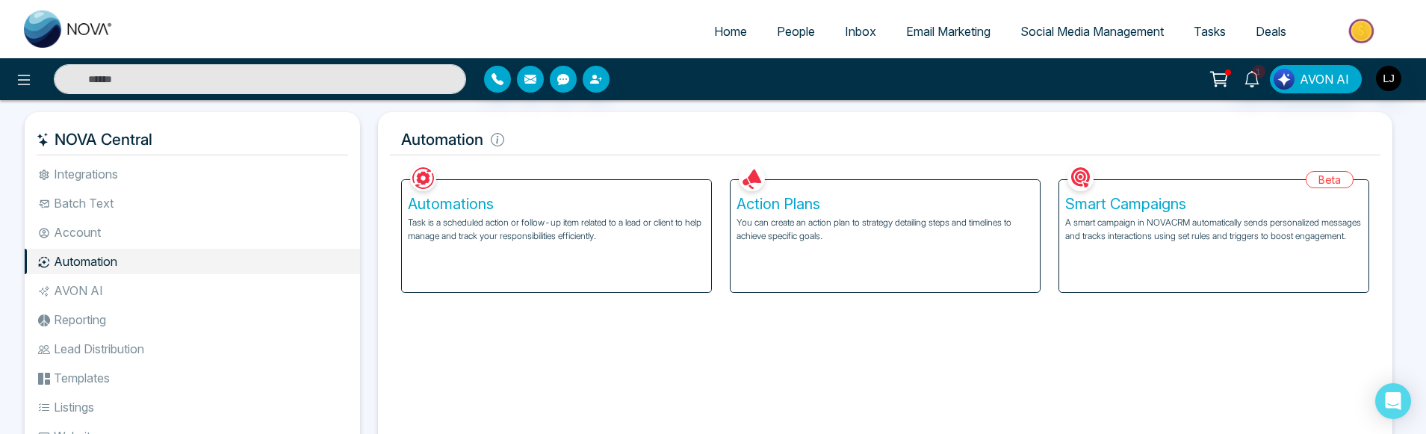
click at [785, 231] on p "You can create an action plan to strategy detailing steps and timelines to achi…" at bounding box center [885, 229] width 297 height 27
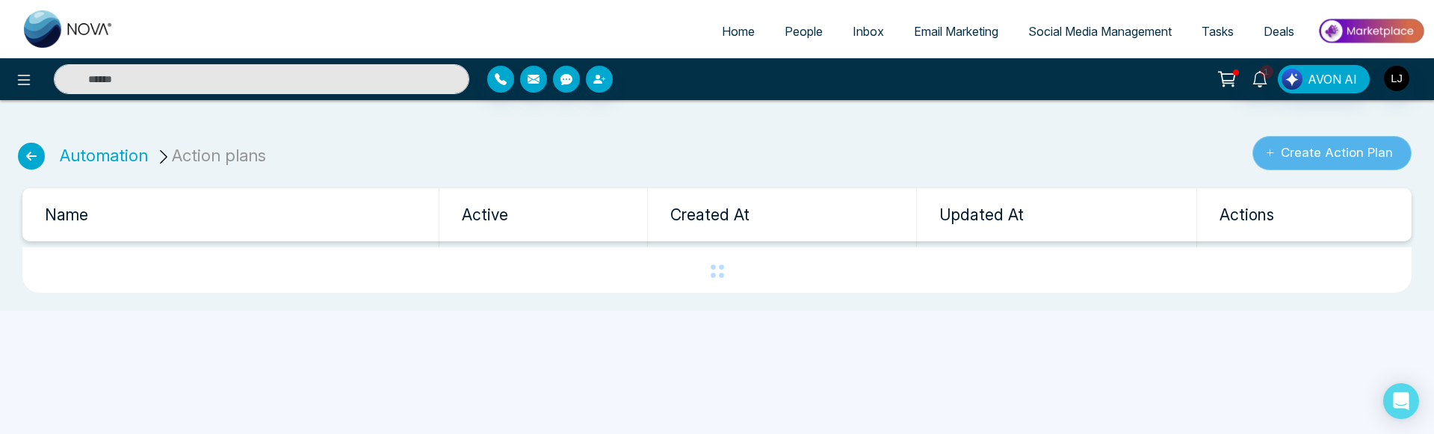
click at [1271, 164] on button "Create Action Plan" at bounding box center [1331, 153] width 159 height 34
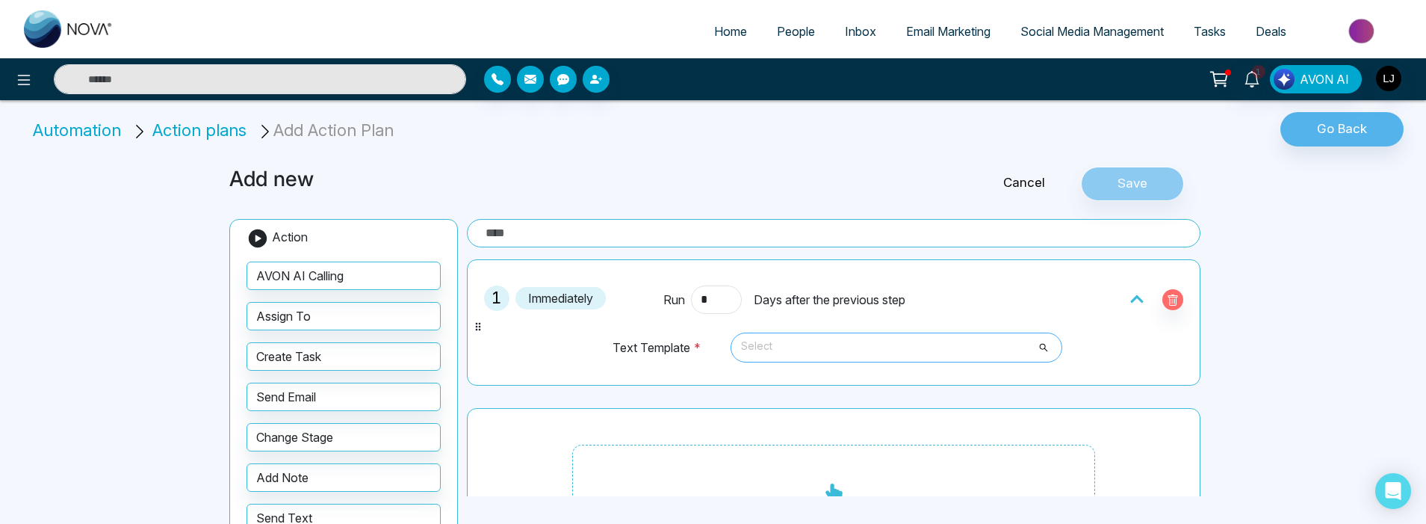
click at [847, 360] on span at bounding box center [891, 347] width 303 height 28
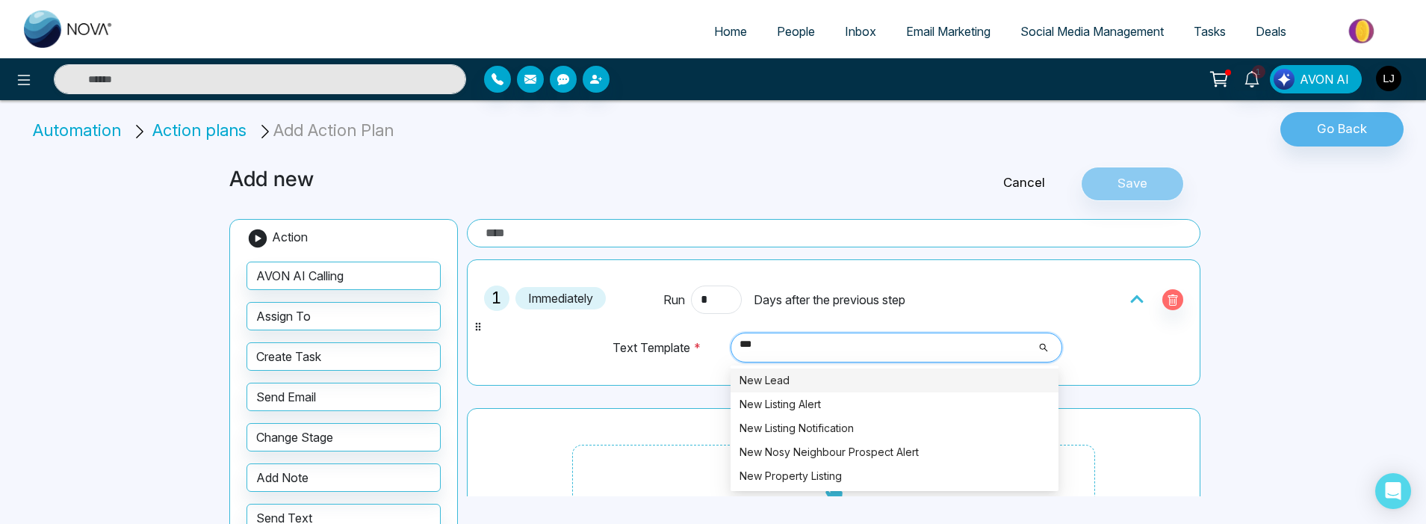
type input "***"
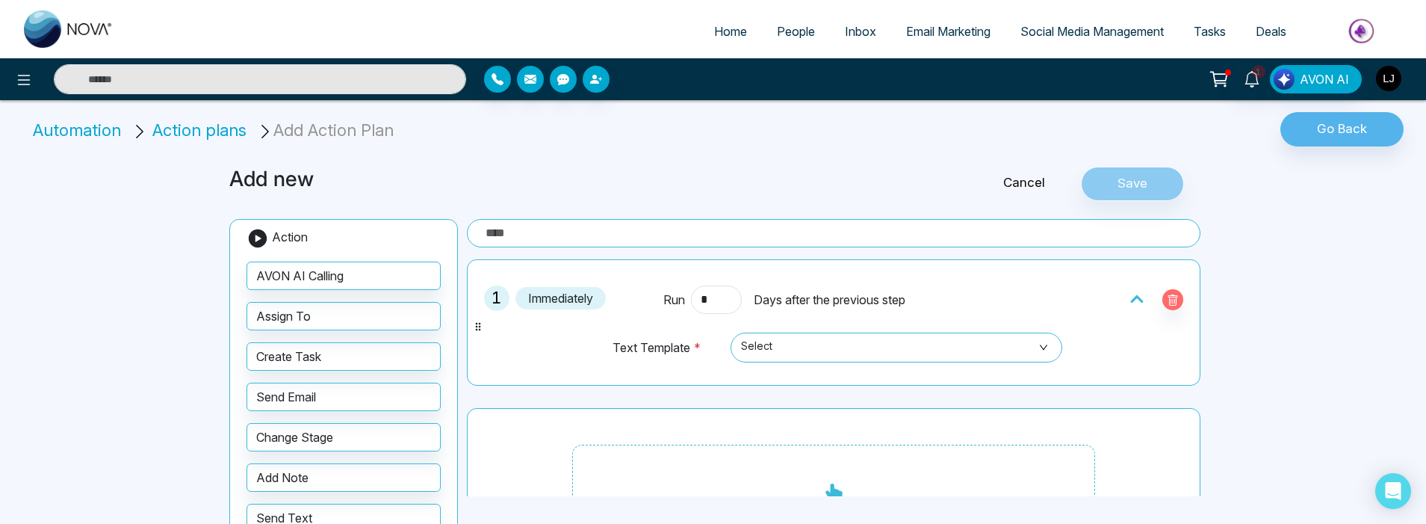
click at [1388, 74] on img "button" at bounding box center [1388, 78] width 25 height 25
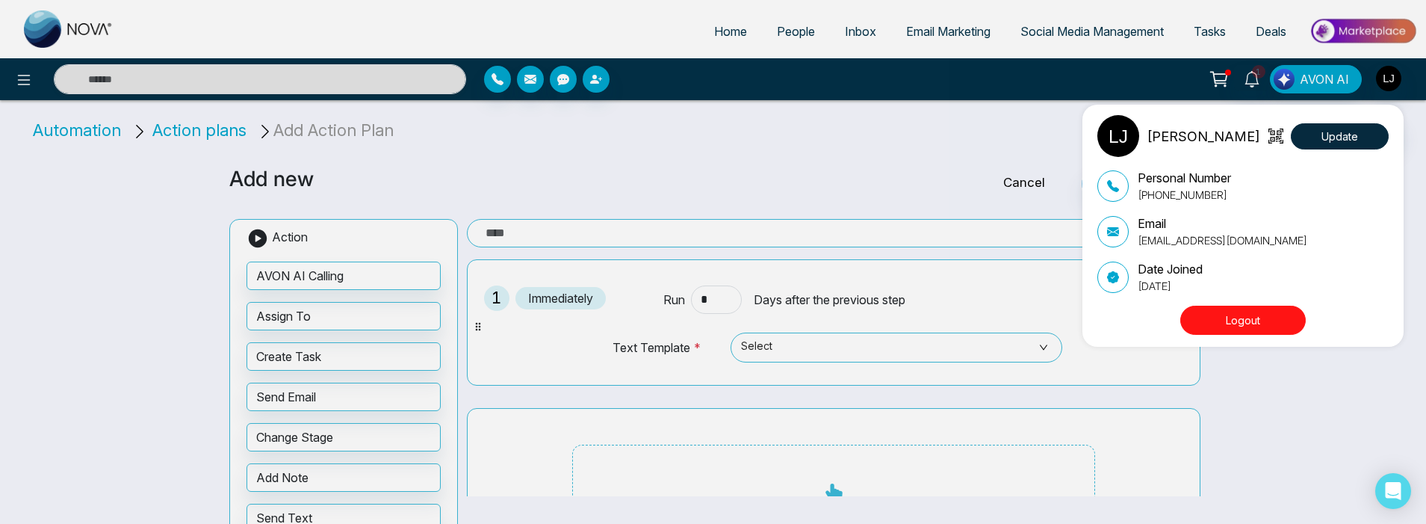
click at [1253, 308] on button "Logout" at bounding box center [1243, 320] width 126 height 29
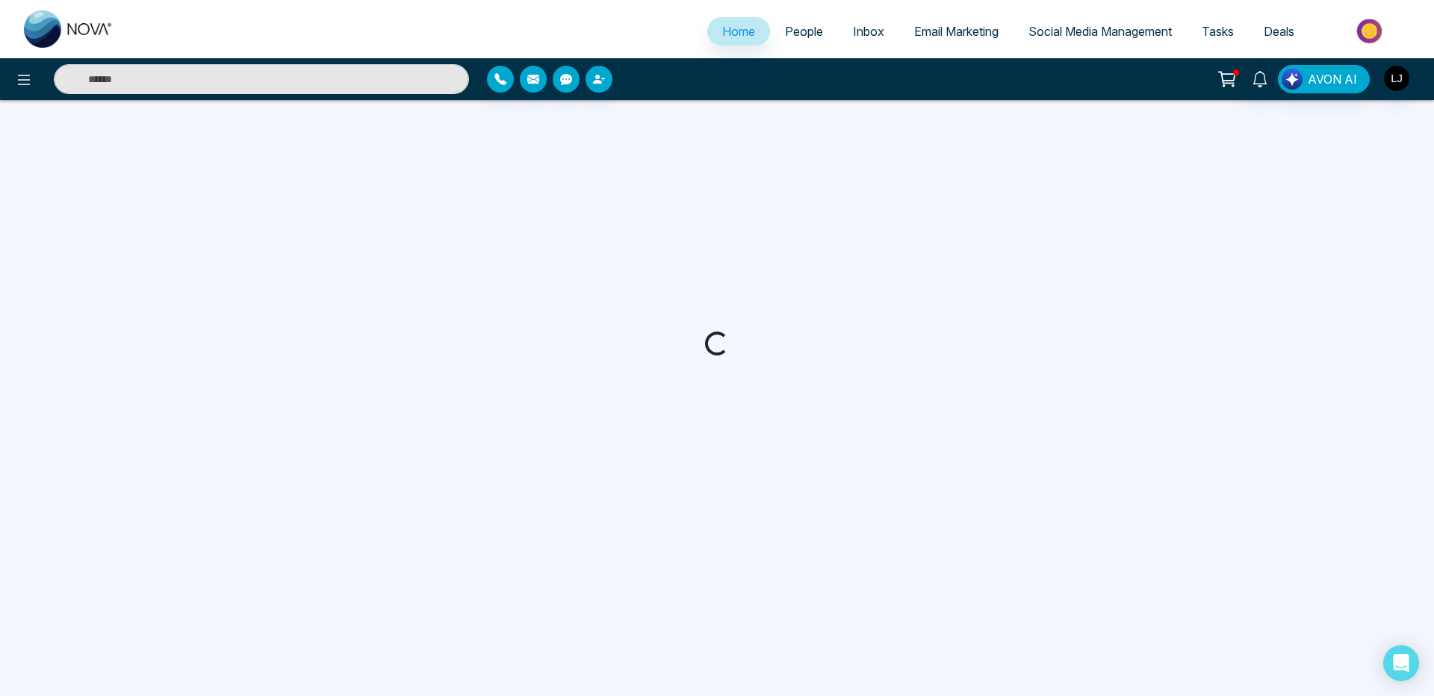
select select "*"
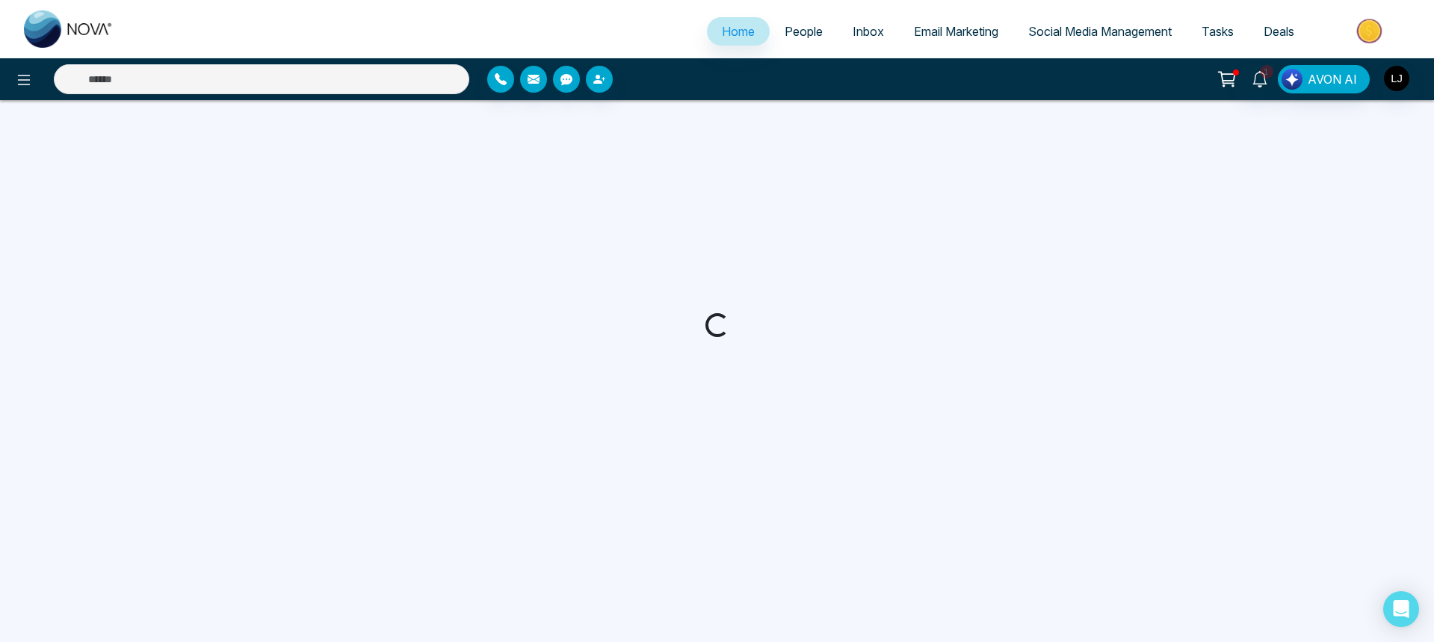
select select "*"
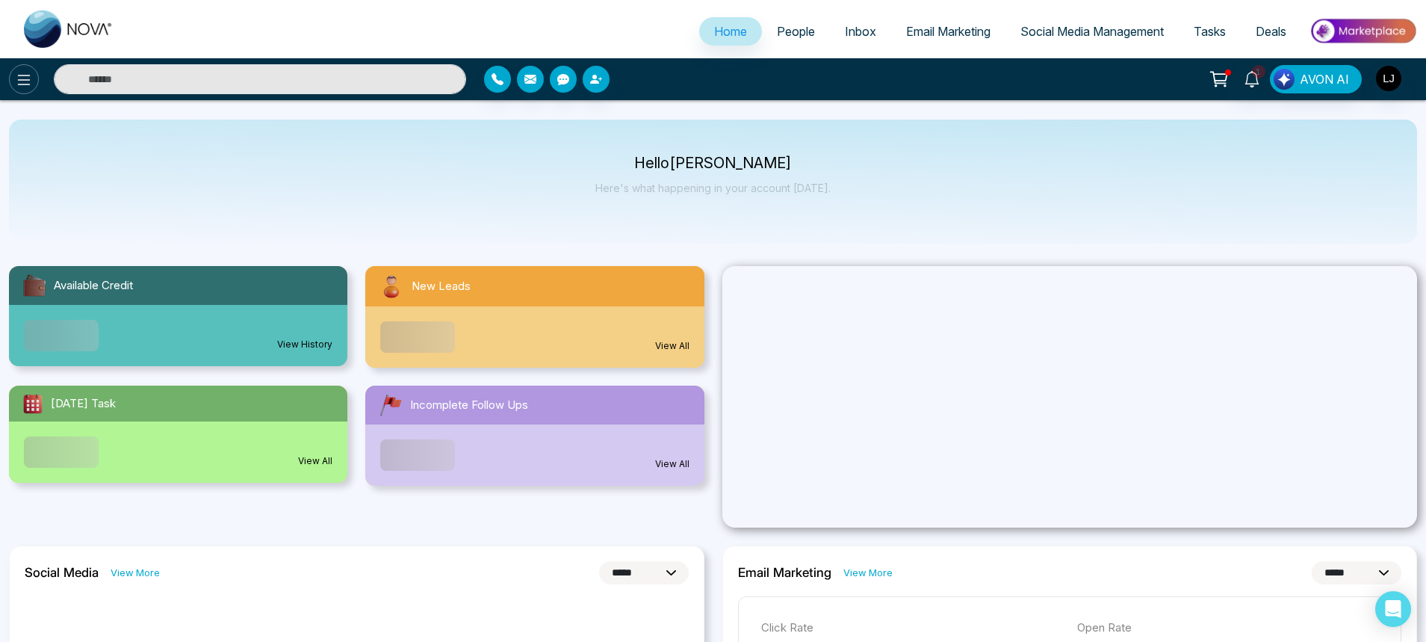
click at [25, 74] on icon at bounding box center [24, 80] width 18 height 18
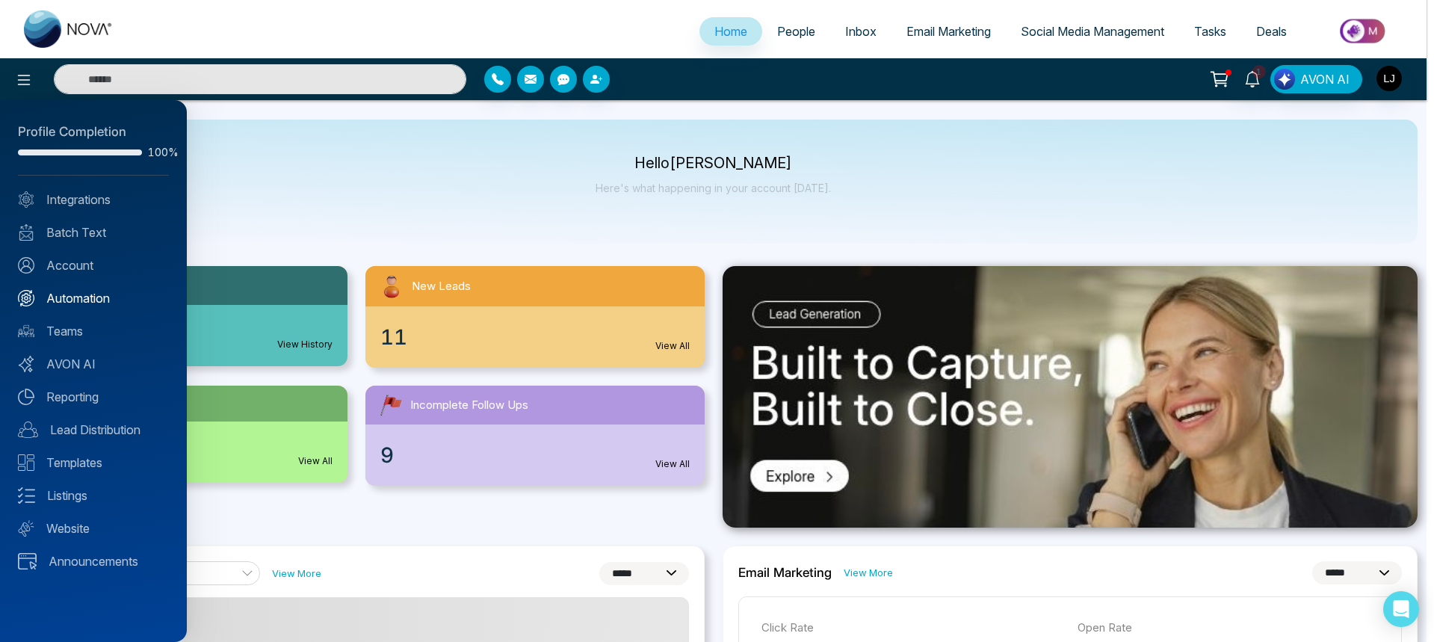
click at [90, 306] on link "Automation" at bounding box center [93, 298] width 151 height 18
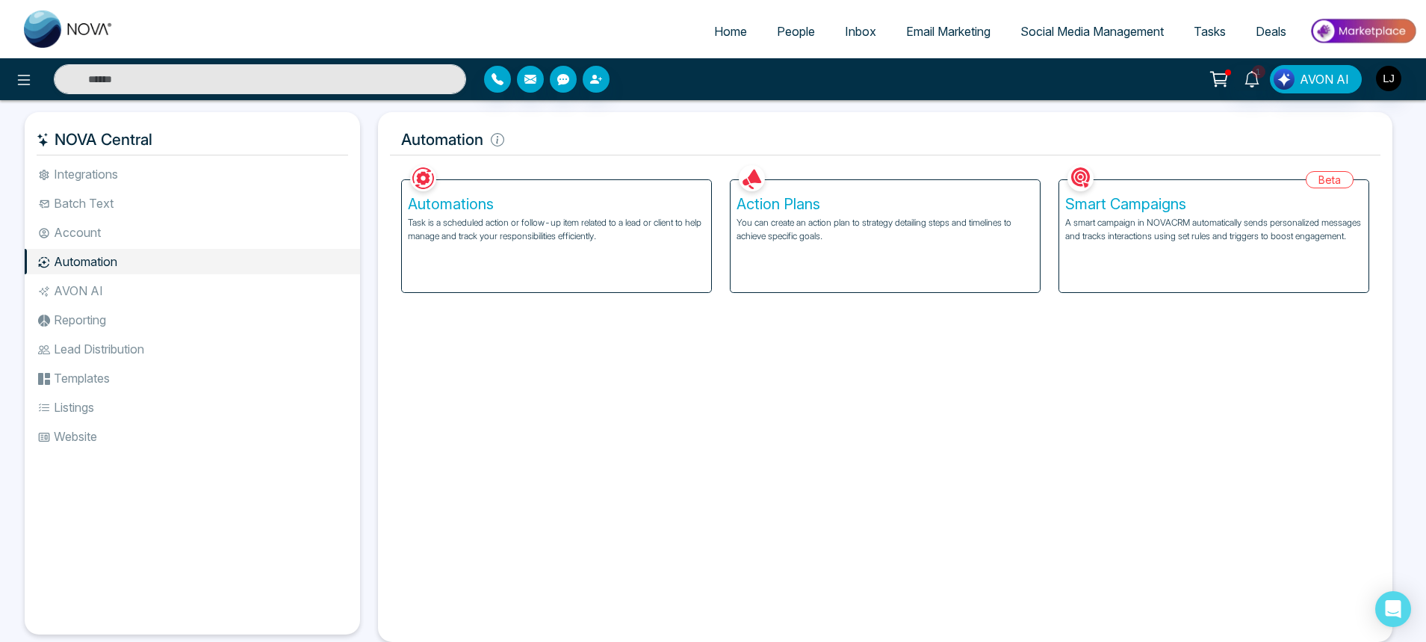
click at [1239, 211] on h5 "Smart Campaigns" at bounding box center [1213, 204] width 297 height 18
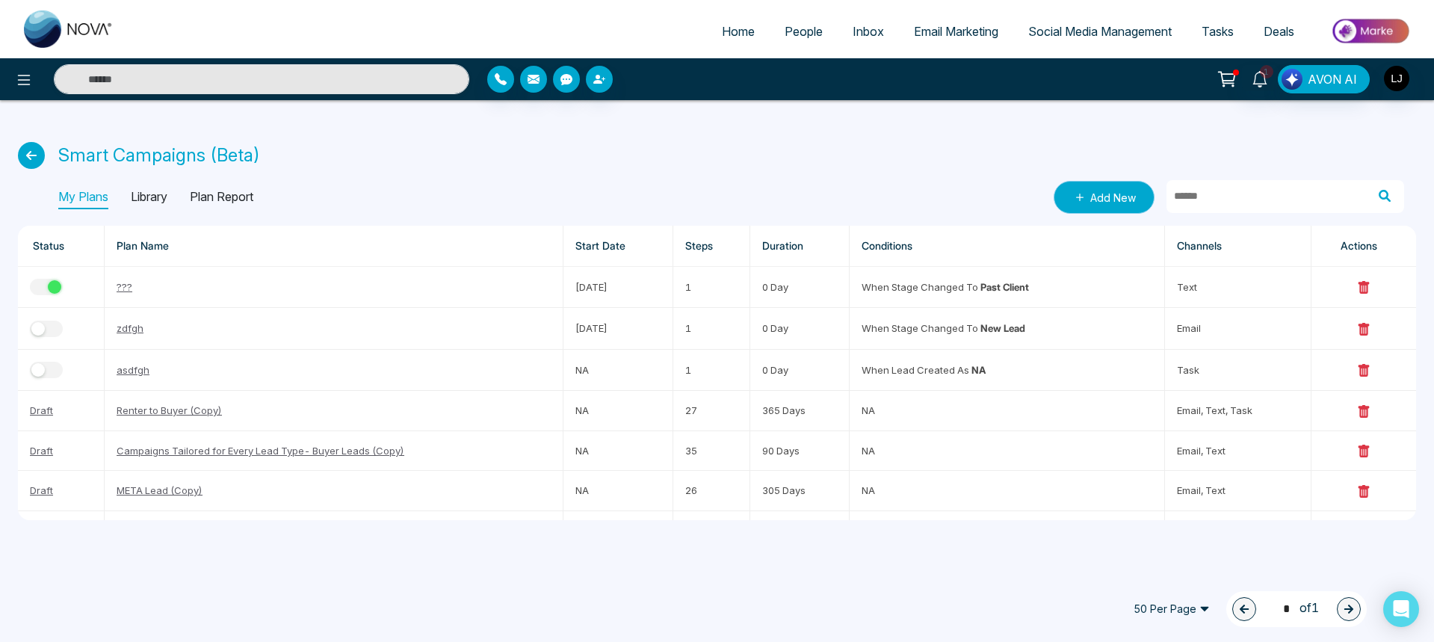
click at [1077, 201] on icon at bounding box center [1079, 197] width 15 height 15
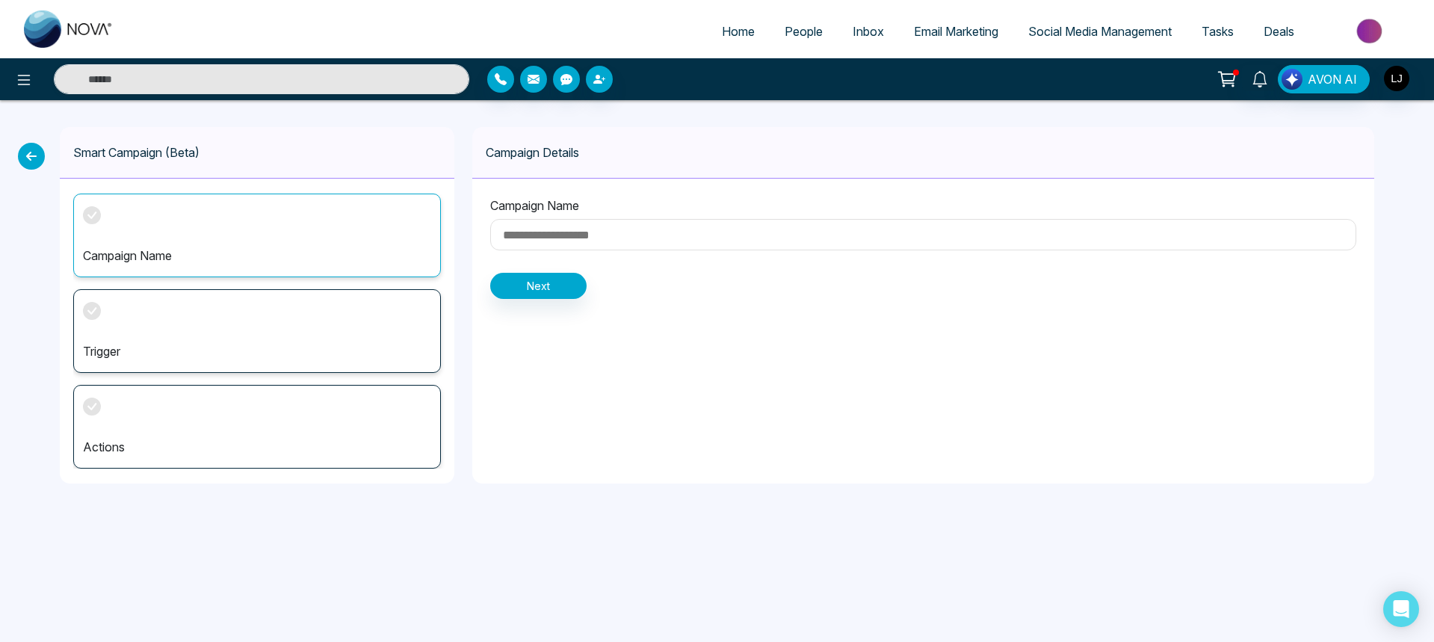
click at [577, 247] on input at bounding box center [923, 234] width 866 height 31
type input "****"
click at [537, 277] on button "Next" at bounding box center [538, 286] width 96 height 26
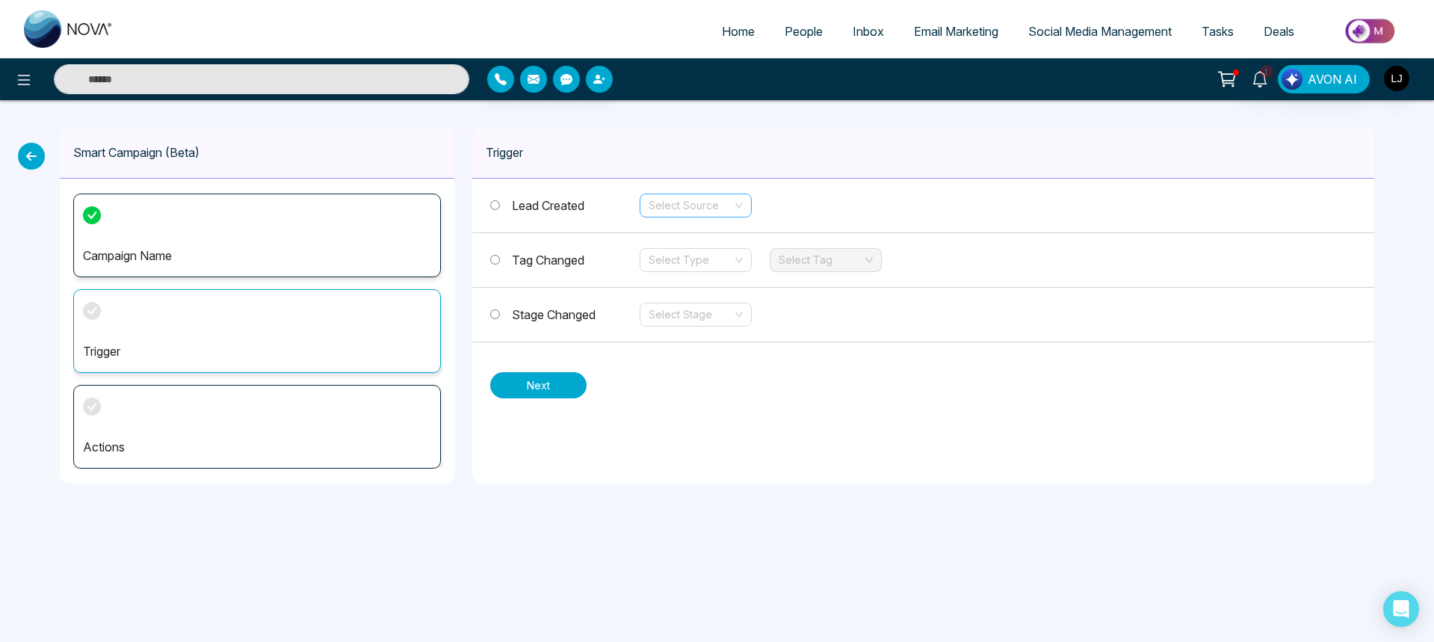
click at [740, 196] on div "Select Source" at bounding box center [695, 205] width 112 height 24
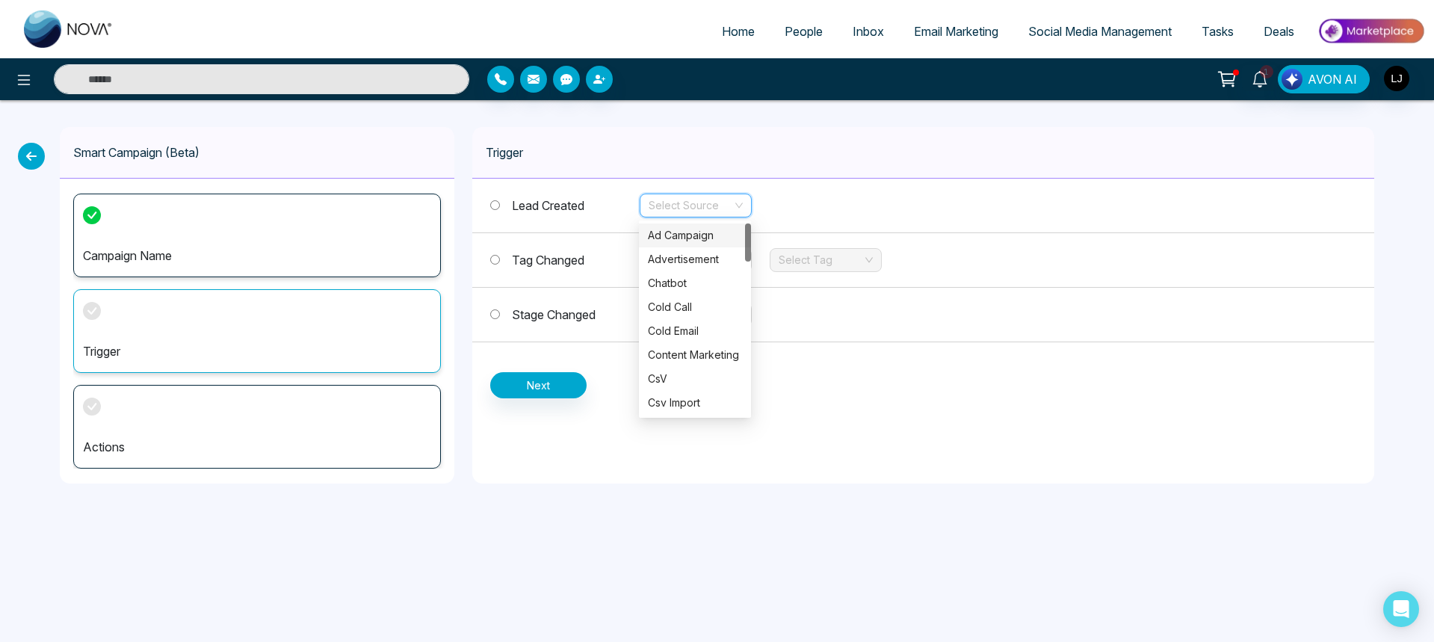
click at [740, 196] on div "Select Source" at bounding box center [695, 205] width 112 height 24
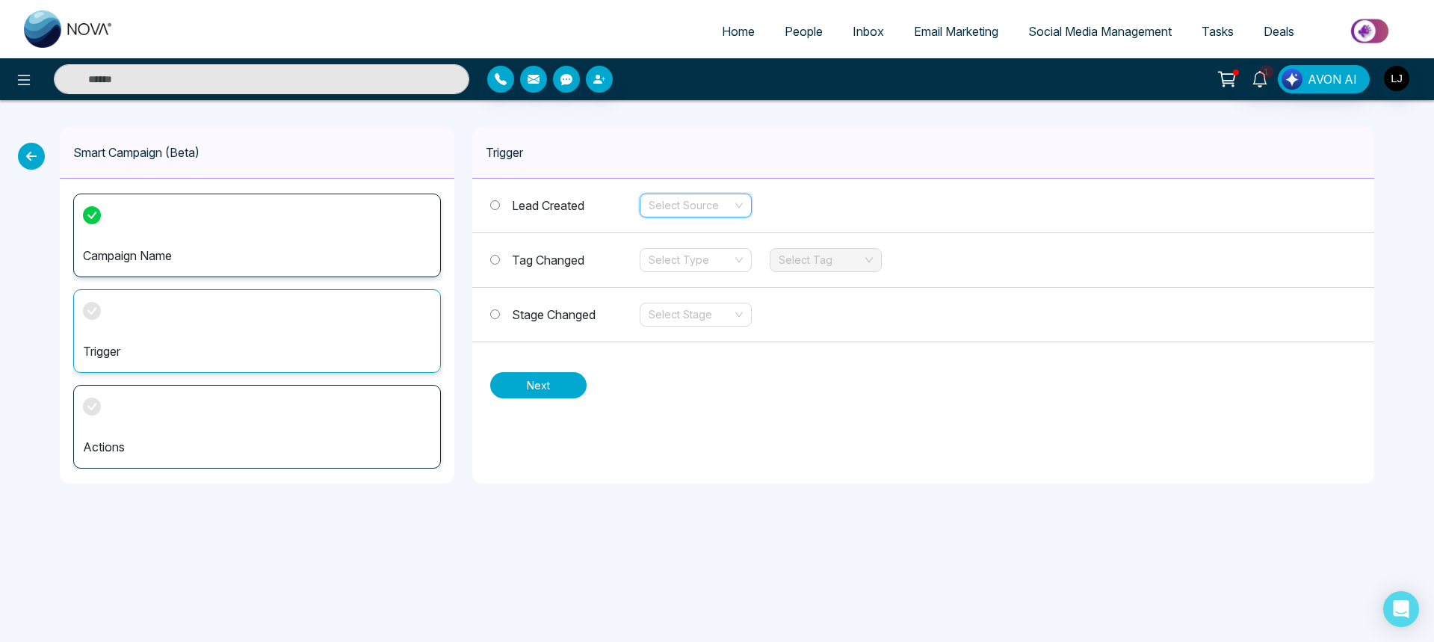
click at [557, 374] on button "Next" at bounding box center [538, 385] width 96 height 26
click at [707, 205] on input "search" at bounding box center [690, 205] width 84 height 22
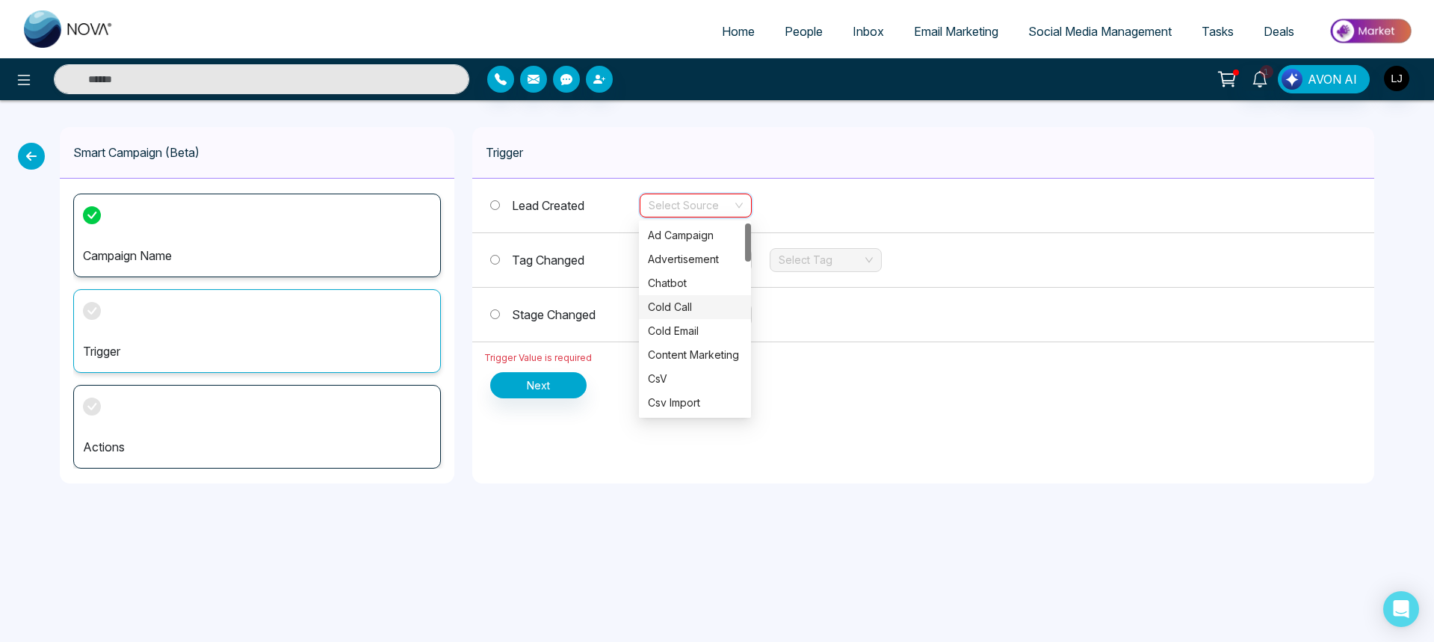
click at [690, 307] on div "Cold Call" at bounding box center [695, 307] width 94 height 16
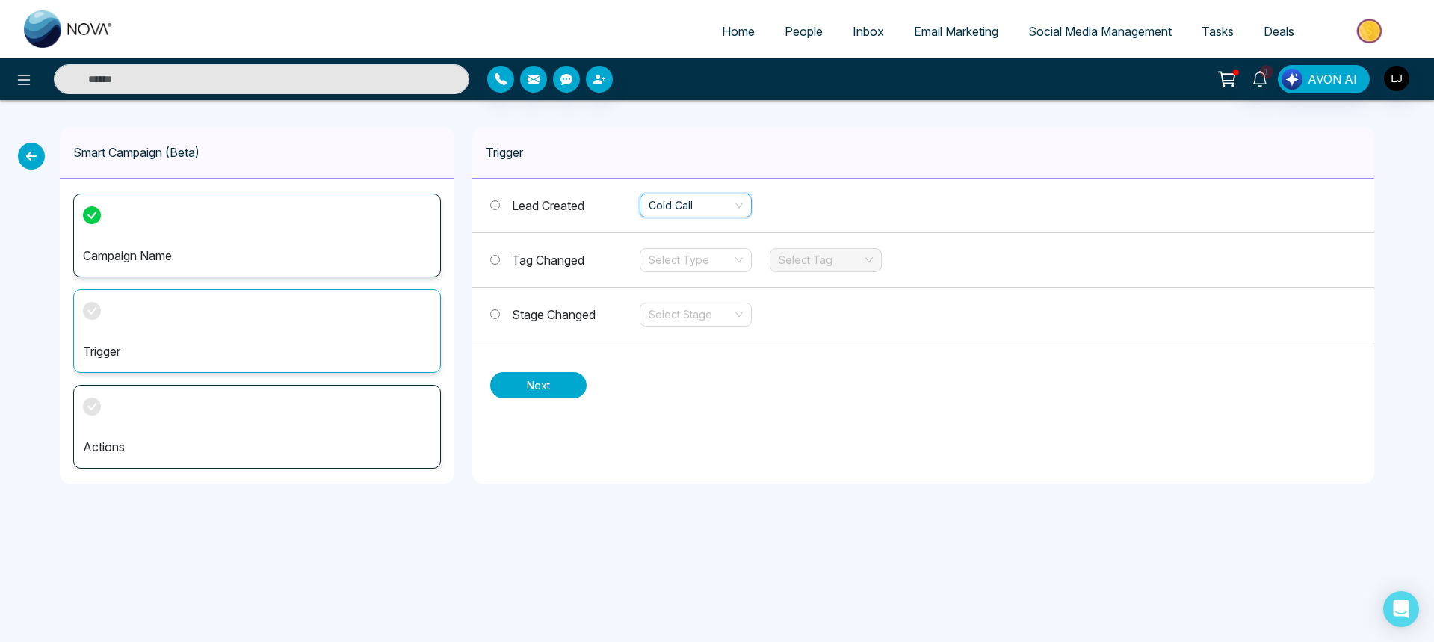
click at [511, 392] on button "Next" at bounding box center [538, 385] width 96 height 26
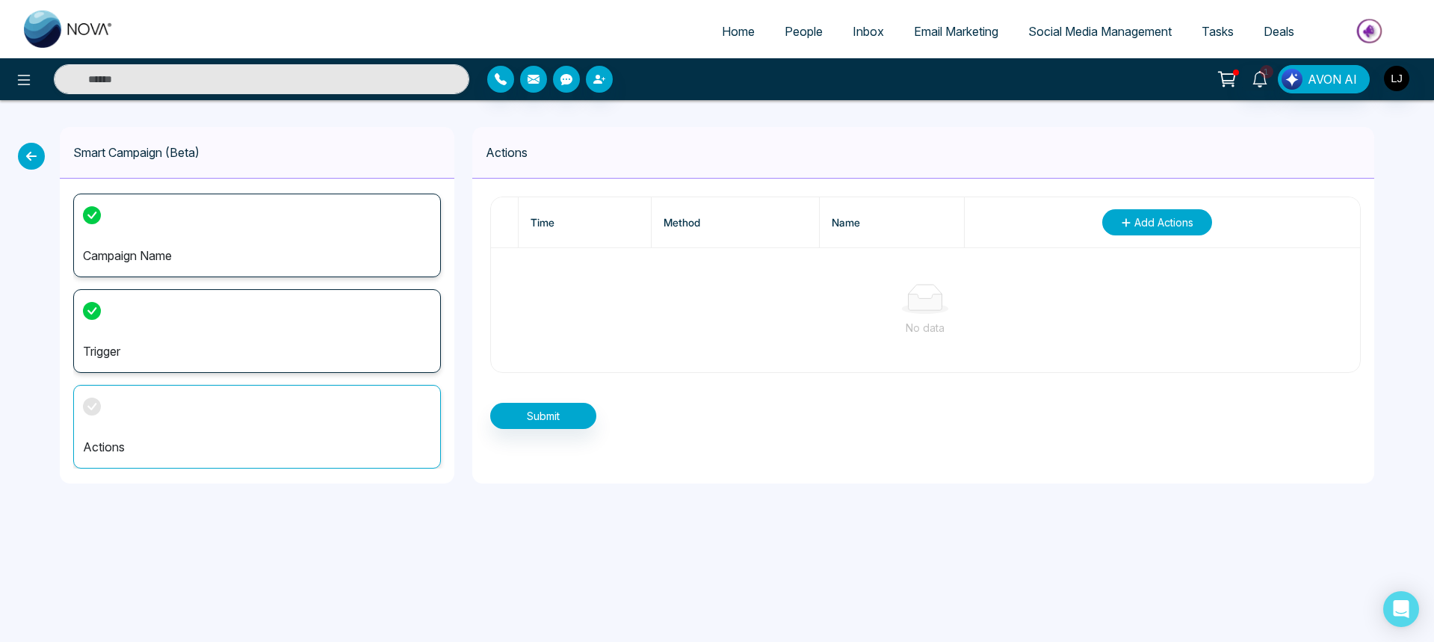
click at [1162, 226] on span "Add Actions" at bounding box center [1163, 222] width 59 height 16
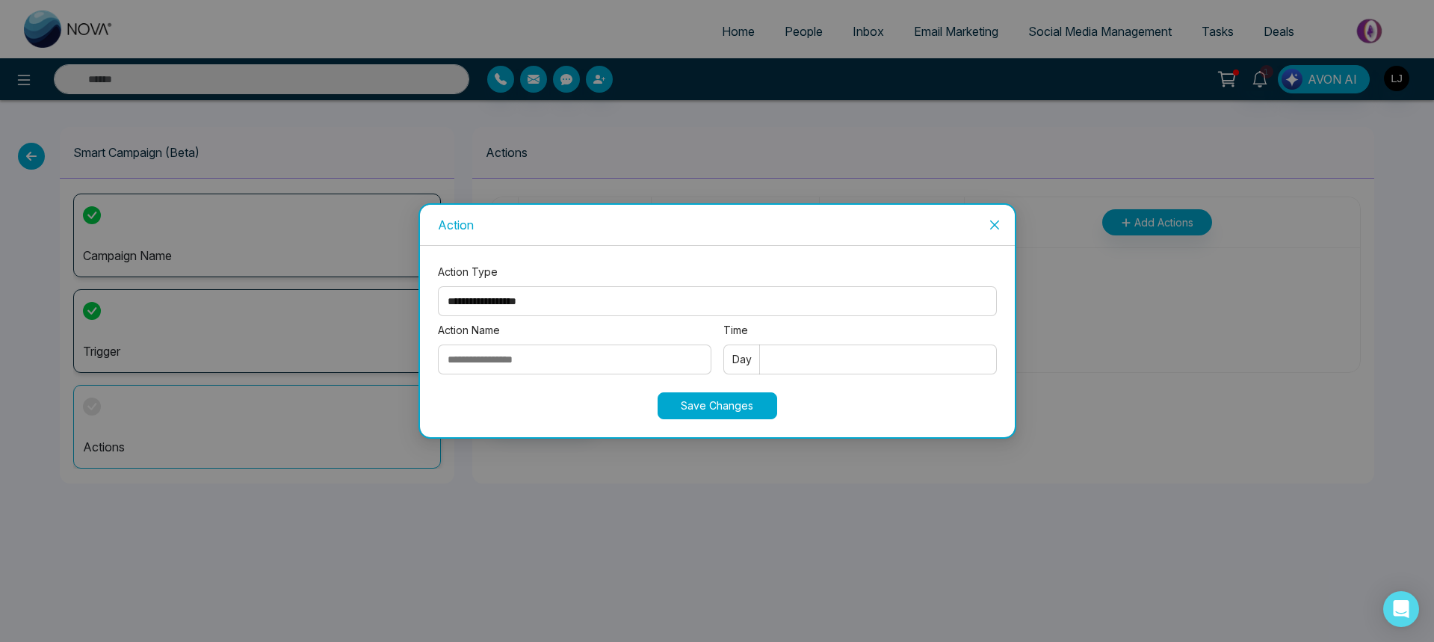
select select "****"
click at [438, 286] on select "**********" at bounding box center [717, 301] width 559 height 30
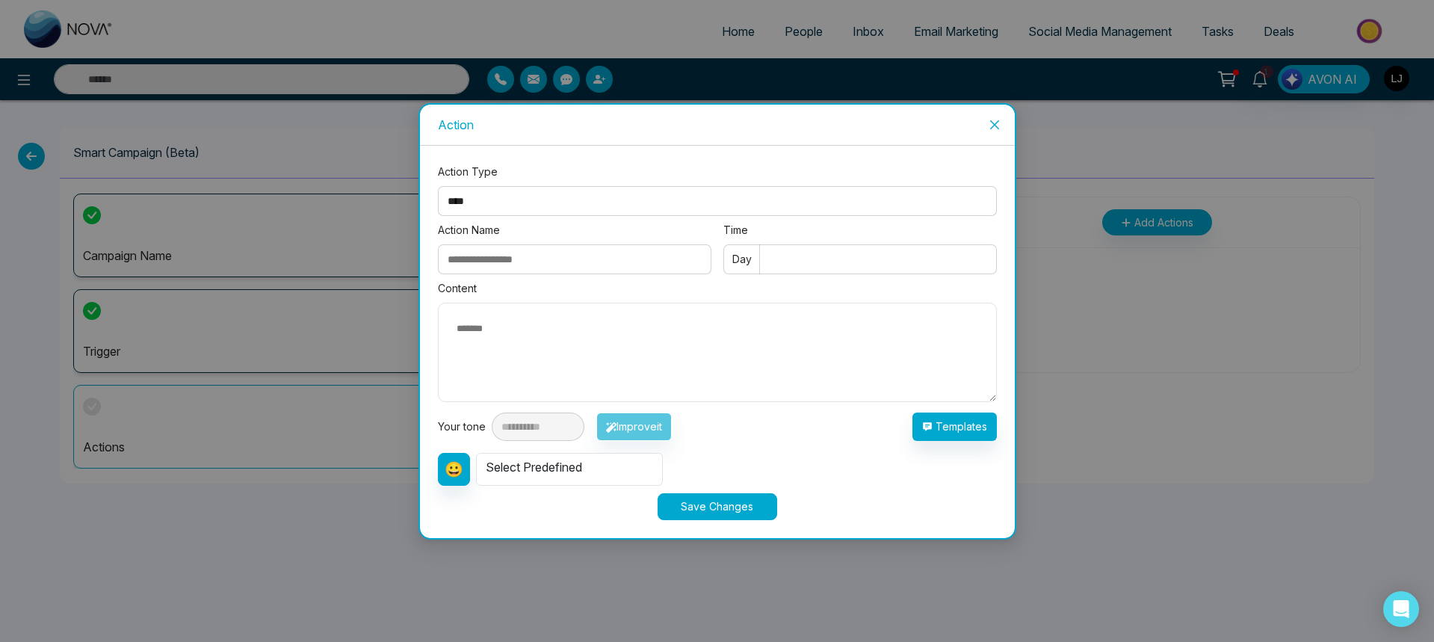
click at [500, 269] on input "Action Name" at bounding box center [574, 259] width 273 height 30
click at [827, 251] on input "Time" at bounding box center [859, 259] width 273 height 30
click at [939, 436] on button "Templates" at bounding box center [954, 426] width 84 height 28
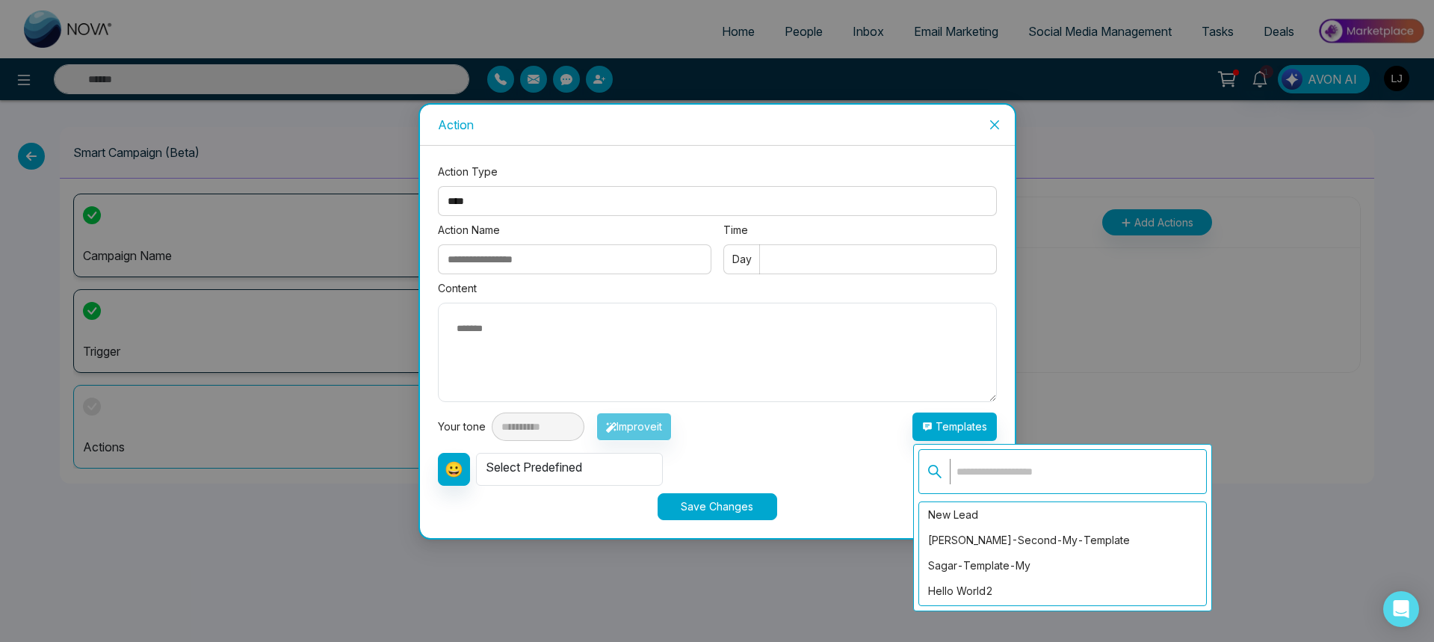
click at [989, 471] on input "text" at bounding box center [1073, 471] width 248 height 25
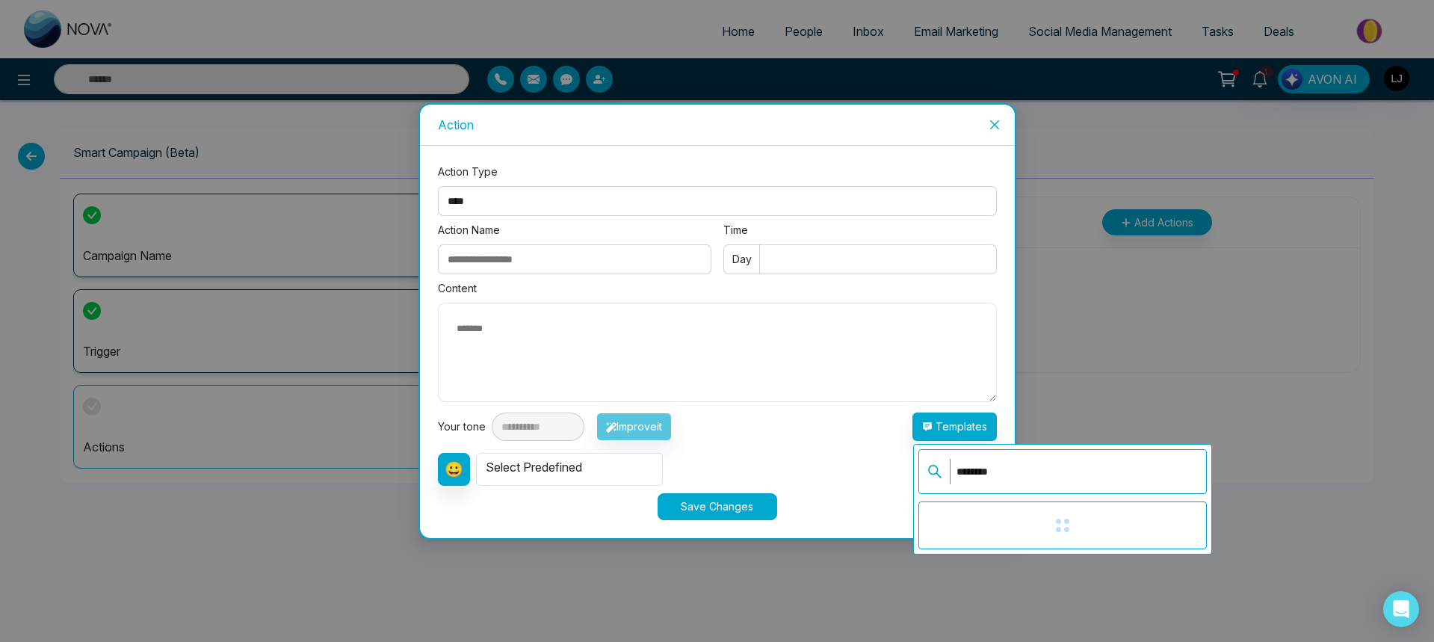
type input "********"
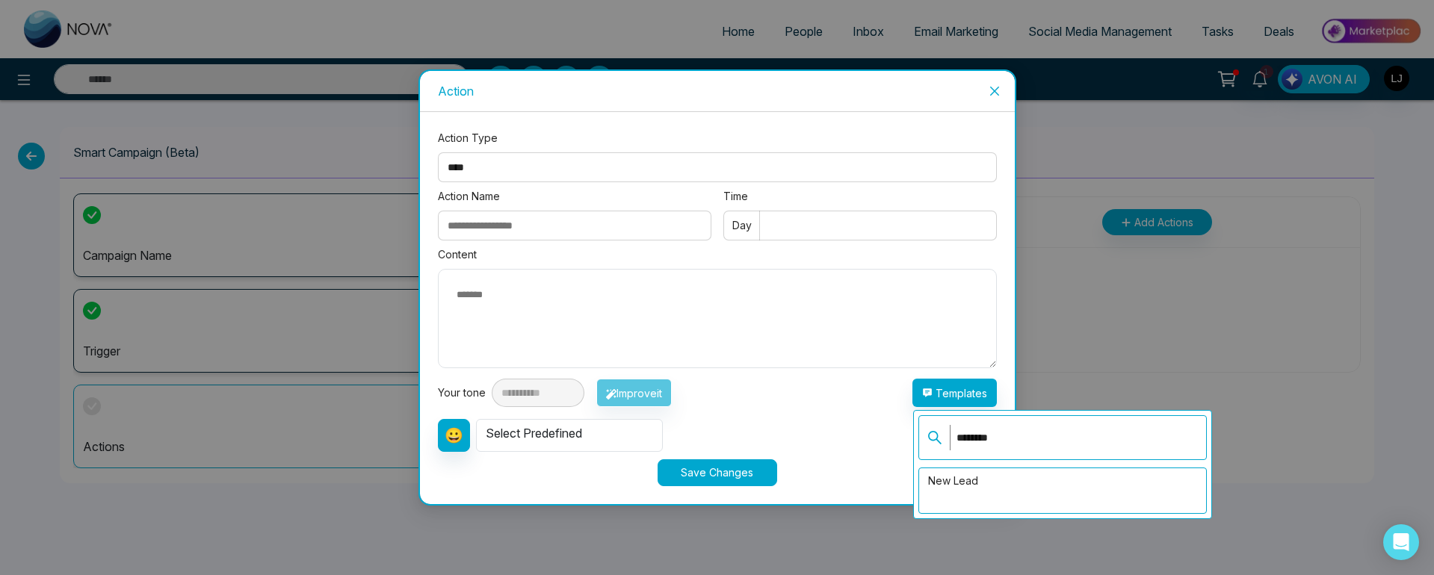
drag, startPoint x: 1003, startPoint y: 442, endPoint x: 925, endPoint y: 442, distance: 78.4
click at [925, 442] on span "********" at bounding box center [1062, 437] width 288 height 45
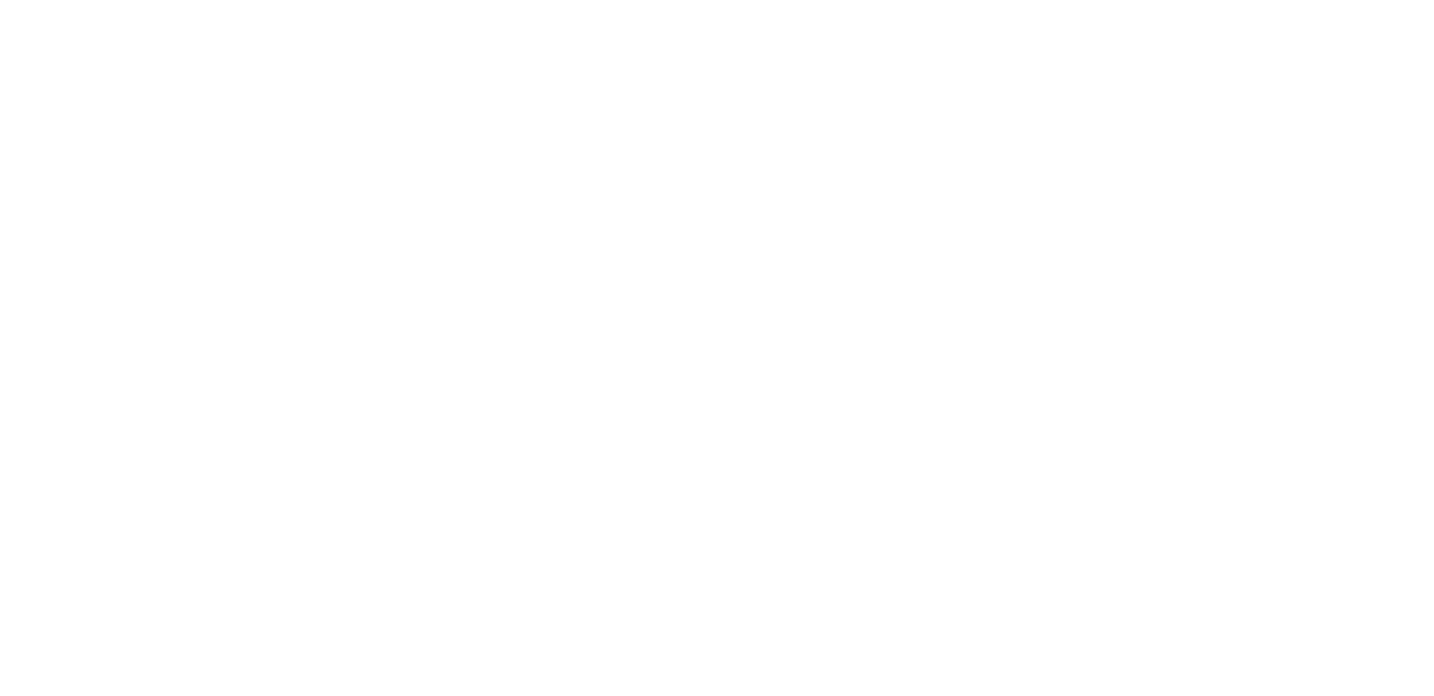
select select "*"
